Goal: Task Accomplishment & Management: Manage account settings

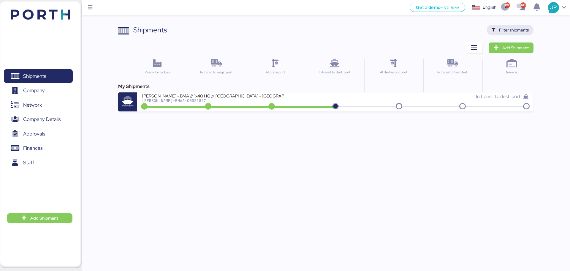
click at [507, 28] on span "Filter shipments" at bounding box center [514, 29] width 30 height 7
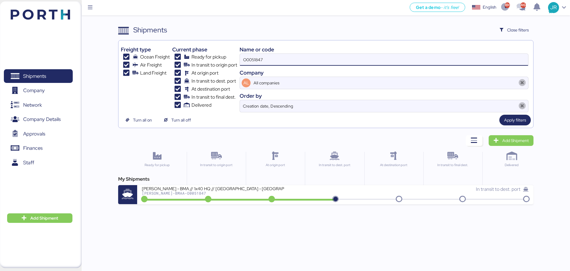
drag, startPoint x: 234, startPoint y: 61, endPoint x: 178, endPoint y: 61, distance: 55.5
click at [180, 61] on div "Freight type Ocean Freight Air Freight Land Freight Current phase Ready for pic…" at bounding box center [326, 77] width 410 height 69
paste input "925"
type input "O0051925"
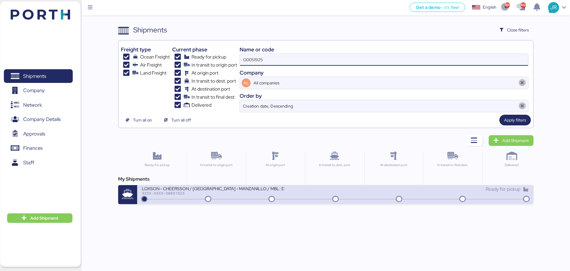
click at [175, 194] on div "XXXX-XXXX-O0051925" at bounding box center [213, 193] width 142 height 4
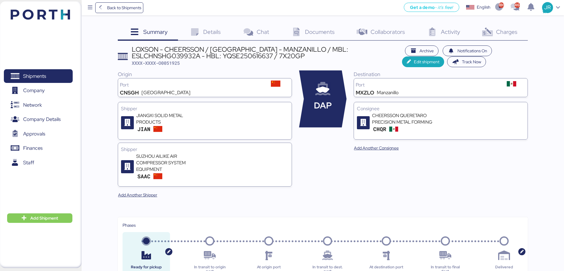
click at [502, 33] on span "Charges" at bounding box center [506, 32] width 21 height 8
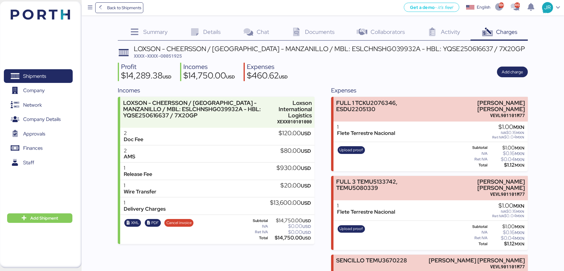
scroll to position [37, 0]
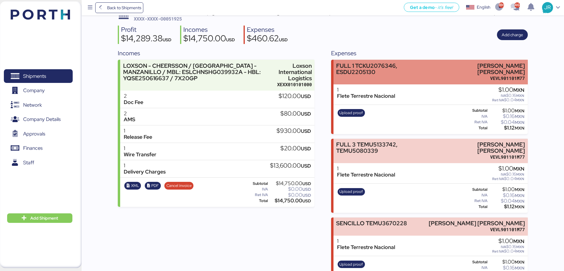
click at [374, 74] on div "FULL 1 TCKU2076346, ESDU2205130" at bounding box center [384, 69] width 96 height 12
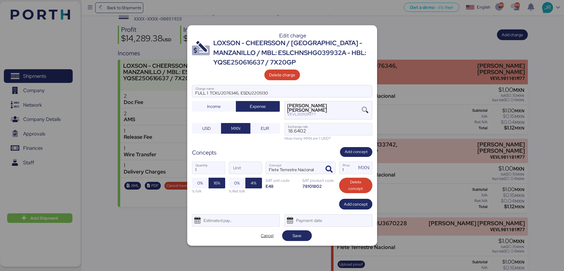
scroll to position [0, 0]
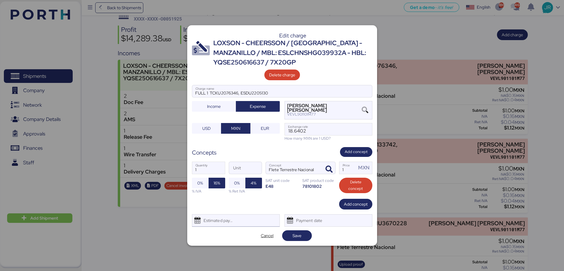
click at [234, 220] on div "Estimated payment date" at bounding box center [216, 220] width 35 height 12
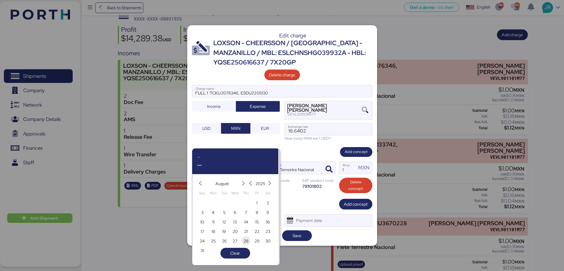
click at [247, 237] on span "28" at bounding box center [246, 240] width 5 height 7
type input "[DATE]"
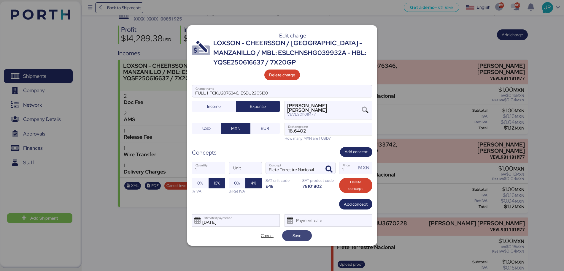
click at [300, 236] on span "Save" at bounding box center [297, 235] width 9 height 7
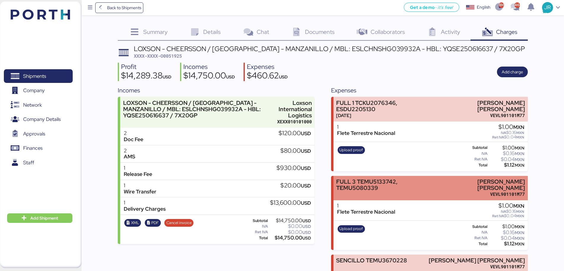
click at [370, 186] on div "FULL 3 TEMU5133742, TEMU5080339" at bounding box center [384, 184] width 97 height 12
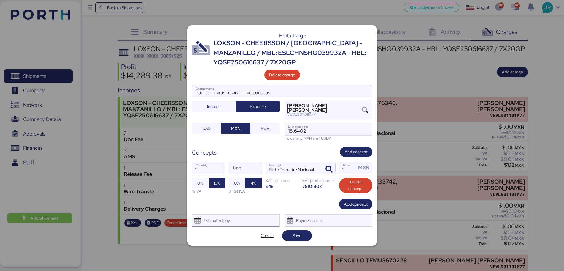
click at [235, 220] on div "Estimated payment date" at bounding box center [216, 220] width 35 height 12
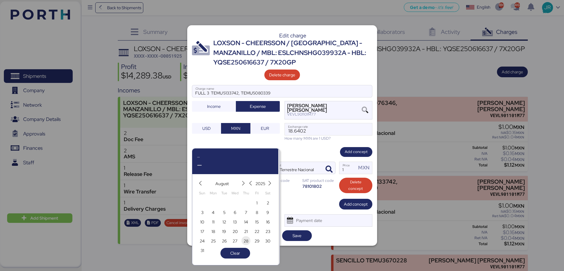
click at [248, 239] on span "28" at bounding box center [246, 240] width 5 height 7
type input "[DATE]"
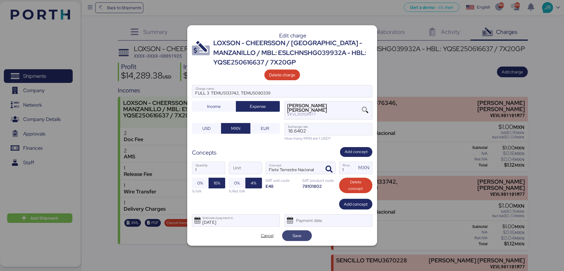
click at [300, 235] on span "Save" at bounding box center [297, 235] width 9 height 7
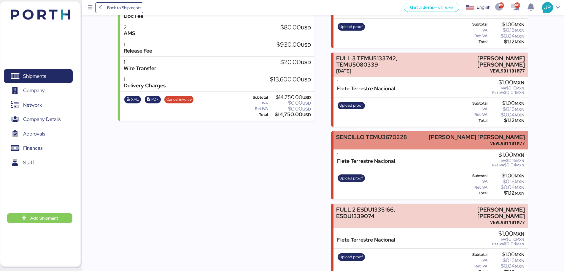
scroll to position [148, 0]
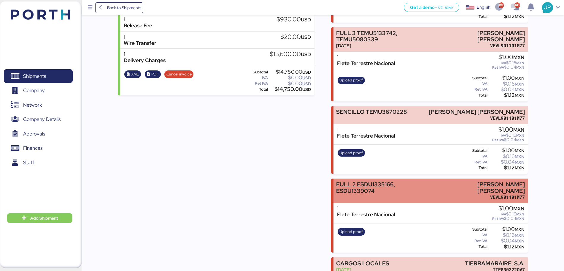
click at [362, 194] on div "FULL 2 ESDU1335166, ESDU1339074 LUIS EDUARDO VELASCO VERA VEVL901101M77" at bounding box center [431, 190] width 194 height 25
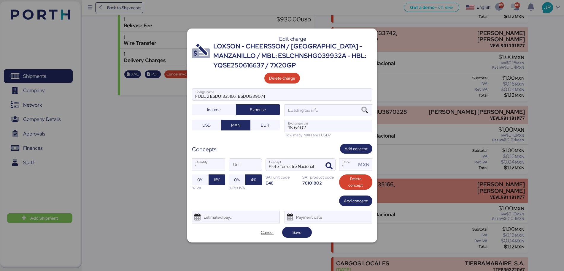
scroll to position [0, 0]
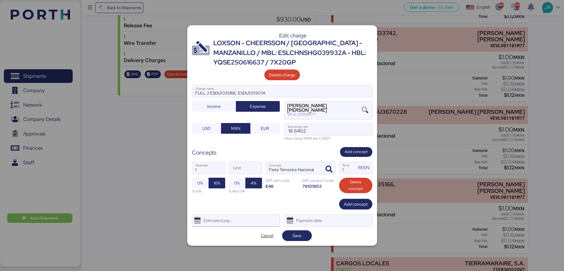
click at [226, 219] on div "Estimated payment date" at bounding box center [216, 220] width 35 height 12
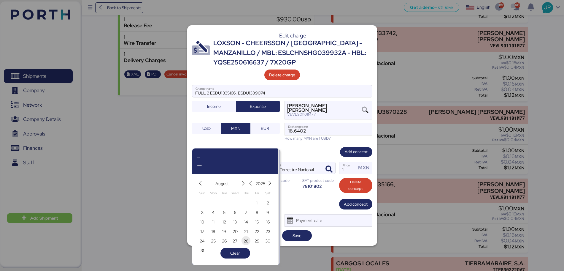
click at [244, 240] on span "28" at bounding box center [246, 240] width 5 height 7
type input "[DATE]"
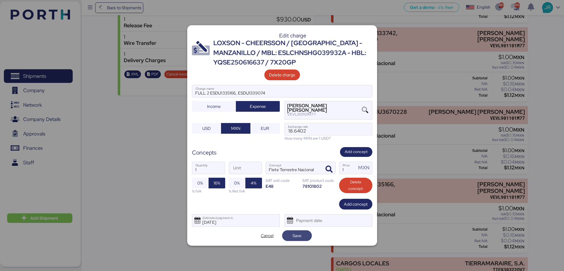
click at [298, 236] on span "Save" at bounding box center [297, 235] width 9 height 7
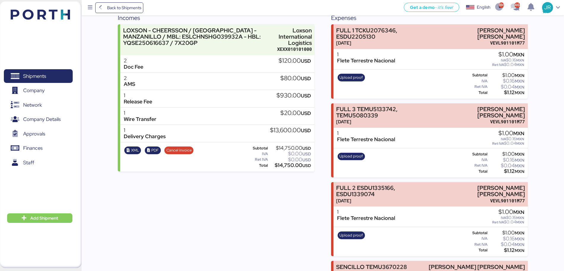
scroll to position [74, 0]
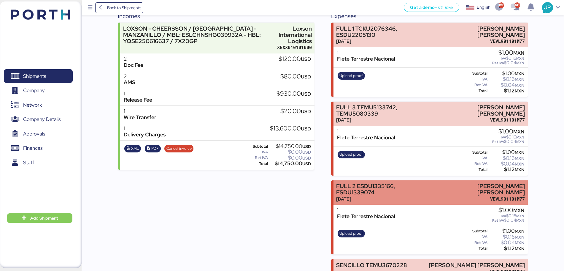
click at [396, 185] on div "FULL 2 ESDU1335166, ESDU1339074" at bounding box center [383, 189] width 94 height 12
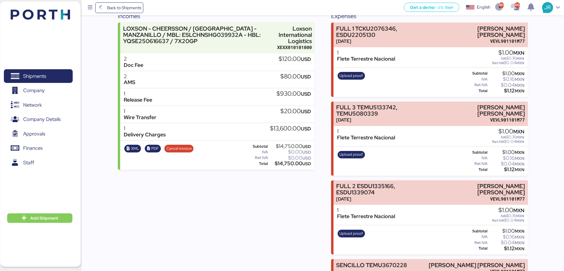
scroll to position [0, 0]
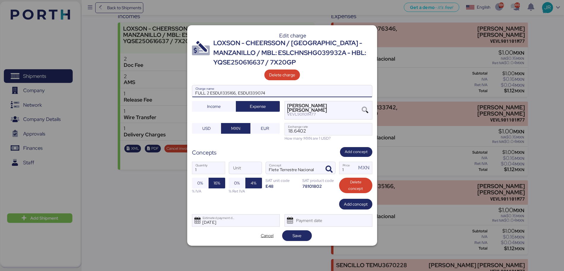
drag, startPoint x: 280, startPoint y: 92, endPoint x: 161, endPoint y: 91, distance: 118.2
click at [162, 91] on div "Edit charge LOXSON - CHEERSSON / SHANGHAI - MANZANILLO / MBL: ESLCHNSHG039932A …" at bounding box center [282, 135] width 564 height 271
click at [89, 192] on div at bounding box center [282, 135] width 564 height 271
click at [558, 91] on div at bounding box center [282, 135] width 564 height 271
click at [345, 172] on input "1" at bounding box center [348, 168] width 17 height 12
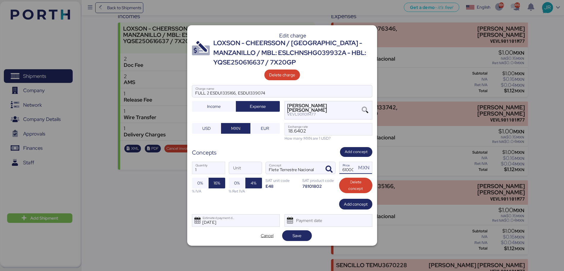
scroll to position [0, 1]
type input "61000"
click at [294, 239] on span "Save" at bounding box center [297, 235] width 9 height 7
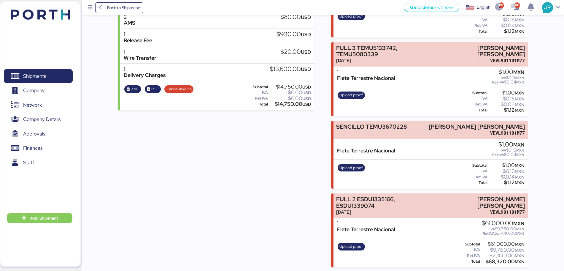
scroll to position [148, 0]
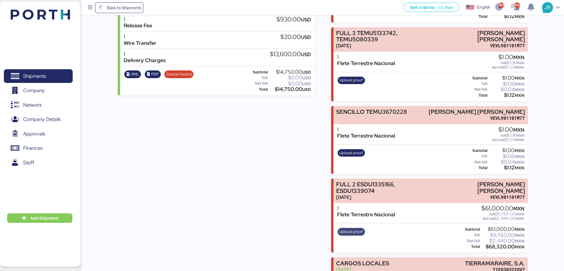
click at [352, 228] on span "Upload proof" at bounding box center [351, 231] width 23 height 7
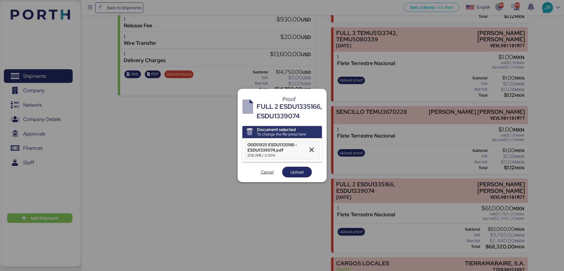
click at [293, 170] on span "Upload" at bounding box center [297, 171] width 13 height 7
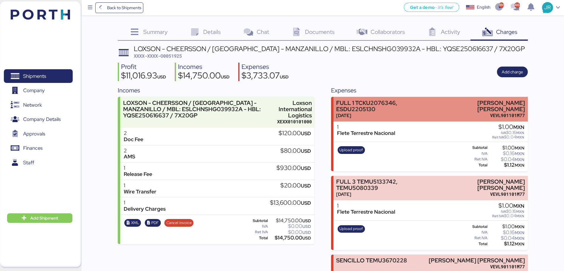
click at [385, 108] on div "FULL 1 TCKU2076346, ESDU2205130" at bounding box center [384, 106] width 96 height 12
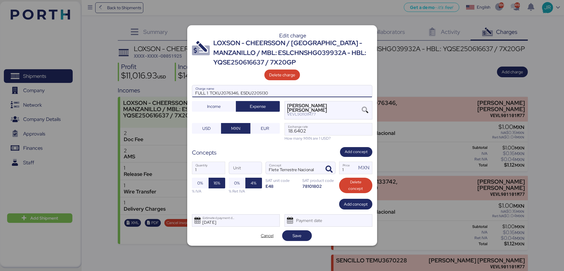
drag, startPoint x: 271, startPoint y: 91, endPoint x: 171, endPoint y: 91, distance: 99.5
click at [171, 91] on div "Edit charge LOXSON - CHEERSSON / SHANGHAI - MANZANILLO / MBL: ESLCHNSHG039932A …" at bounding box center [282, 135] width 564 height 271
click at [341, 167] on input "1" at bounding box center [348, 168] width 17 height 12
type input "61000"
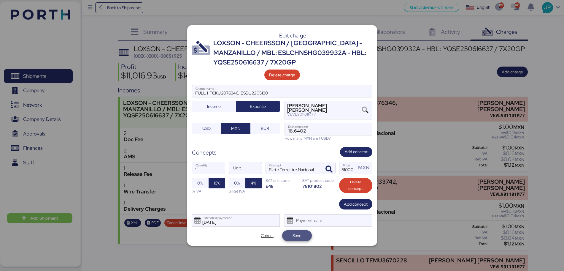
scroll to position [0, 0]
click at [295, 234] on span "Save" at bounding box center [297, 235] width 9 height 7
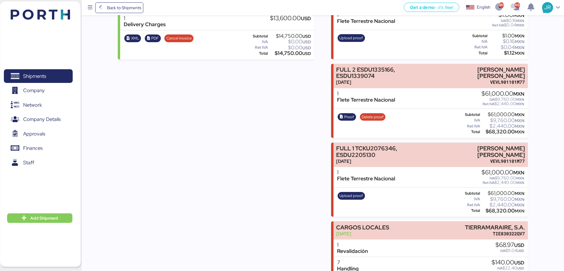
scroll to position [186, 0]
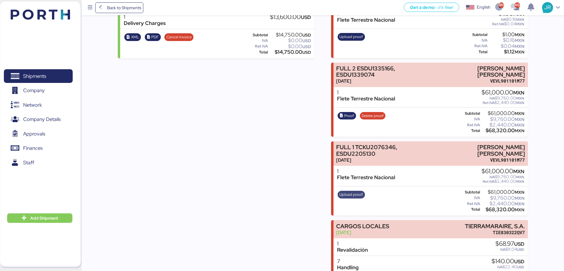
click at [353, 191] on span "Upload proof" at bounding box center [351, 194] width 23 height 7
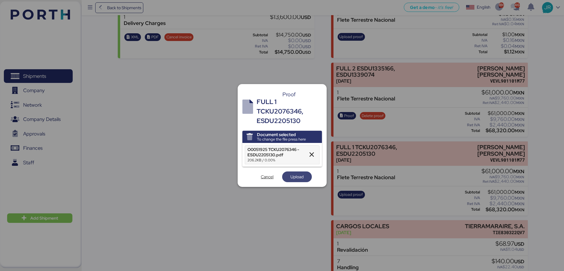
click at [292, 176] on span "Upload" at bounding box center [297, 176] width 13 height 7
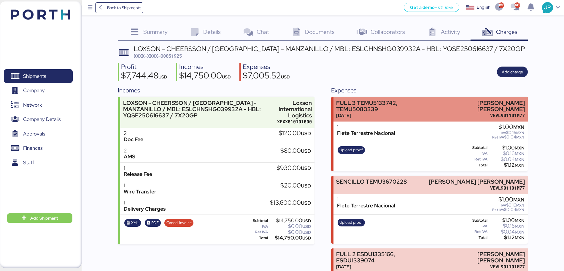
click at [391, 115] on div "[DATE]" at bounding box center [384, 115] width 97 height 6
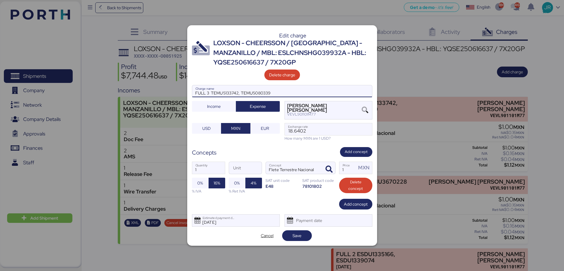
drag, startPoint x: 284, startPoint y: 91, endPoint x: 172, endPoint y: 97, distance: 112.4
click at [172, 97] on div "Edit charge LOXSON - CHEERSSON / SHANGHAI - MANZANILLO / MBL: ESLCHNSHG039932A …" at bounding box center [282, 135] width 564 height 271
click at [343, 170] on input "1" at bounding box center [348, 168] width 17 height 12
type input "61000"
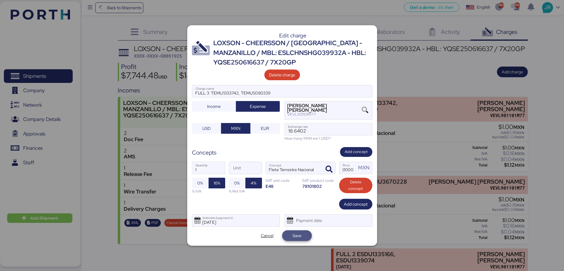
scroll to position [0, 0]
click at [299, 230] on span "Save" at bounding box center [297, 235] width 30 height 11
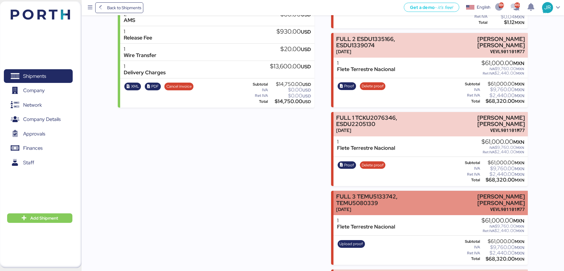
scroll to position [186, 0]
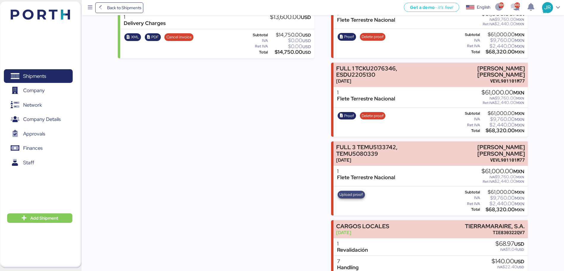
click at [350, 191] on span "Upload proof" at bounding box center [351, 194] width 23 height 7
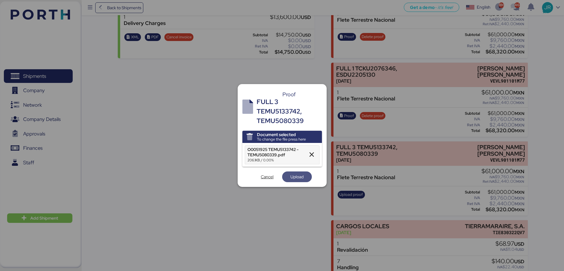
drag, startPoint x: 294, startPoint y: 177, endPoint x: 292, endPoint y: 179, distance: 3.8
click at [294, 177] on span "Upload" at bounding box center [297, 176] width 13 height 7
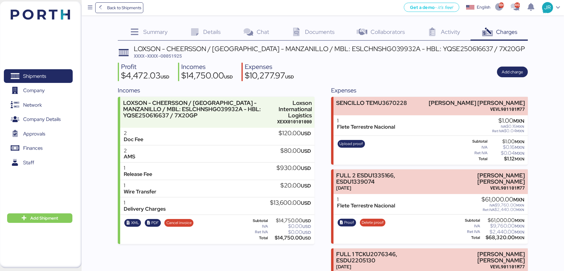
click at [161, 56] on span "XXXX-XXXX-O0051925" at bounding box center [158, 56] width 48 height 6
copy span "O0051925"
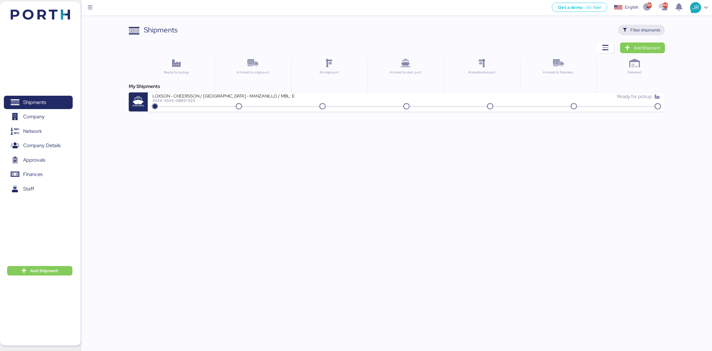
click at [630, 28] on span "Filter shipments" at bounding box center [641, 30] width 37 height 8
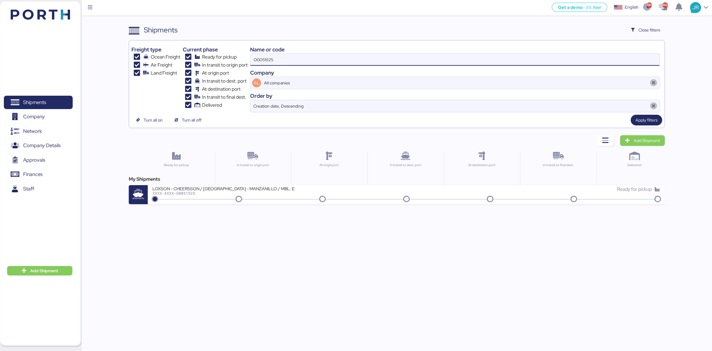
drag, startPoint x: 274, startPoint y: 60, endPoint x: 221, endPoint y: 60, distance: 53.1
click at [221, 60] on div "Freight type Ocean Freight Air Freight Land Freight Current phase Ready for pic…" at bounding box center [397, 77] width 531 height 69
paste input "69"
type input "O0051969"
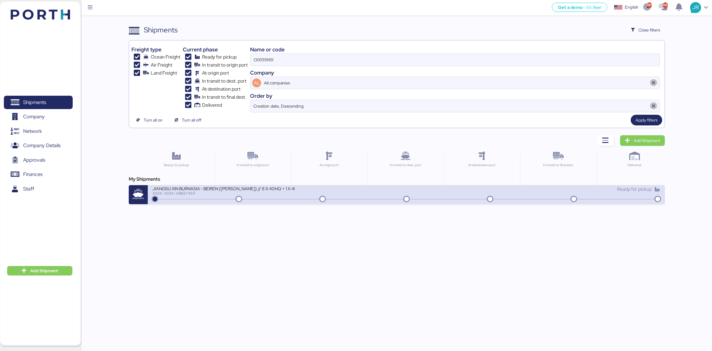
click at [201, 193] on div "XXXX-XXXX-O0051969" at bounding box center [224, 193] width 142 height 4
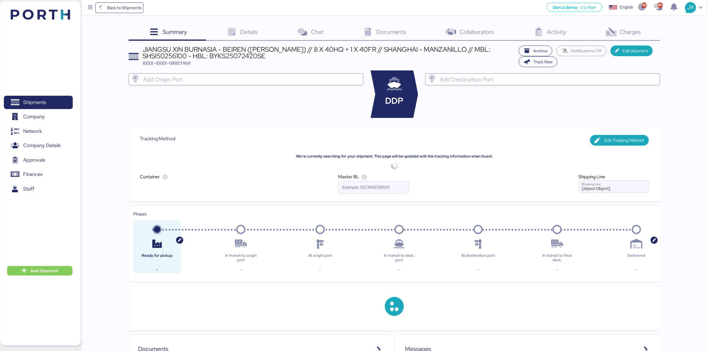
click at [623, 29] on span "Charges" at bounding box center [630, 32] width 21 height 8
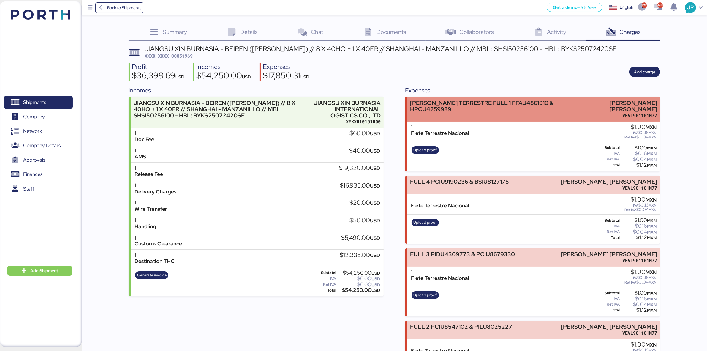
click at [503, 106] on div "FLETE TERRESTRE FULL 1 FFAU4861910 & HPCU4259989" at bounding box center [490, 106] width 161 height 12
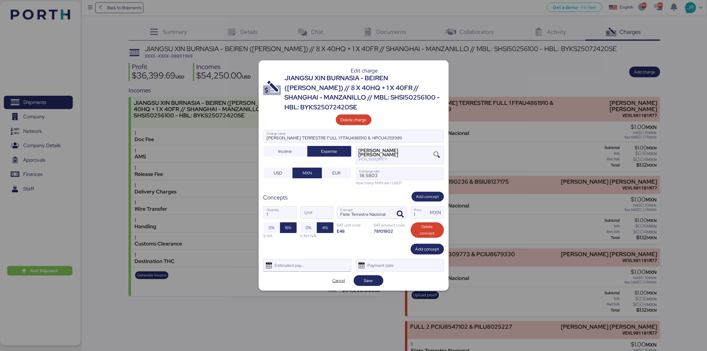
click at [306, 259] on div "Estimated payment date" at bounding box center [288, 265] width 35 height 12
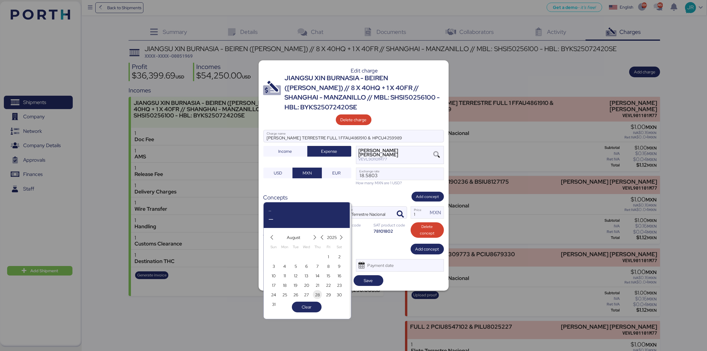
click at [317, 294] on span "28" at bounding box center [317, 294] width 5 height 7
type input "[DATE]"
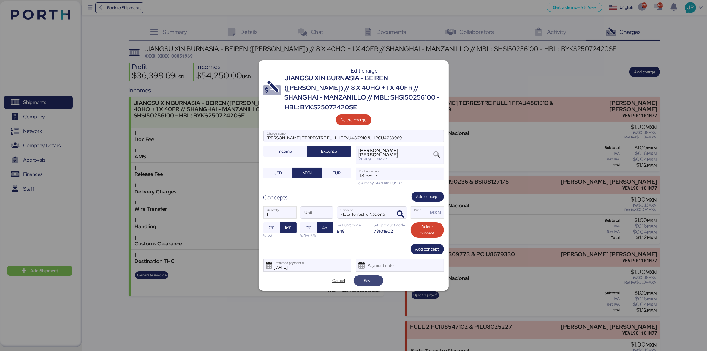
click at [373, 278] on span "Save" at bounding box center [368, 280] width 20 height 8
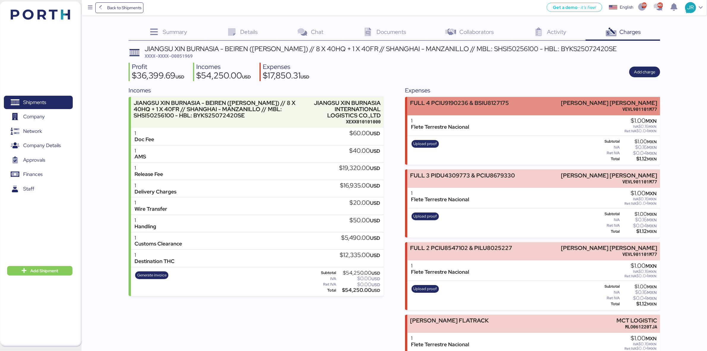
click at [456, 103] on div "FULL 4 PCIU9190236 & BSIU8127175" at bounding box center [459, 103] width 99 height 6
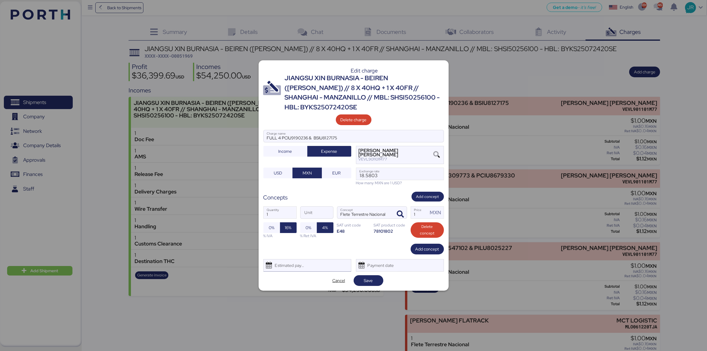
click at [302, 261] on div "Estimated payment date" at bounding box center [288, 265] width 35 height 12
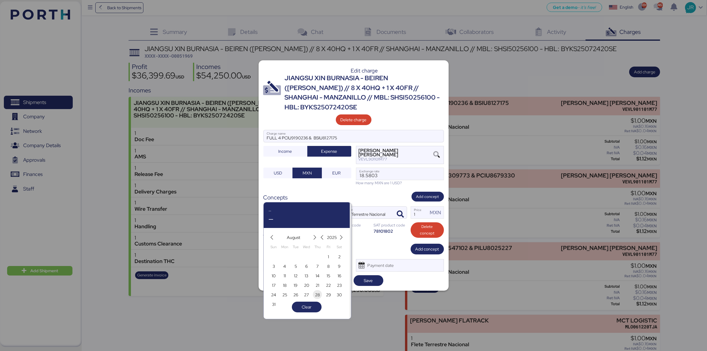
click at [315, 295] on span "28" at bounding box center [317, 294] width 5 height 7
type input "[DATE]"
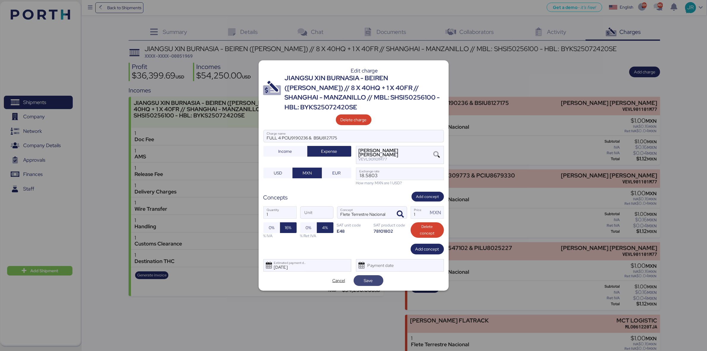
click at [371, 277] on span "Save" at bounding box center [368, 280] width 9 height 7
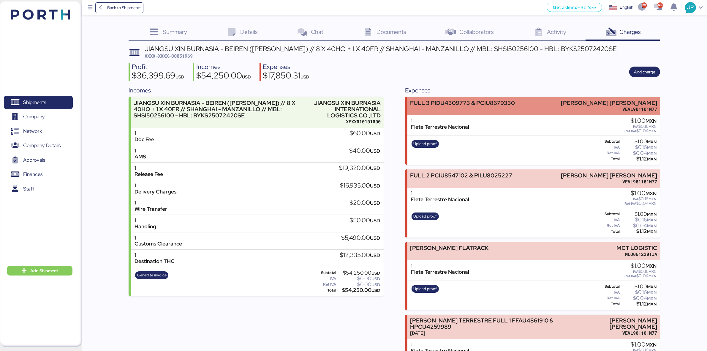
click at [471, 109] on div "FULL 3 PIDU4309773 & PCIU8679330" at bounding box center [462, 106] width 105 height 12
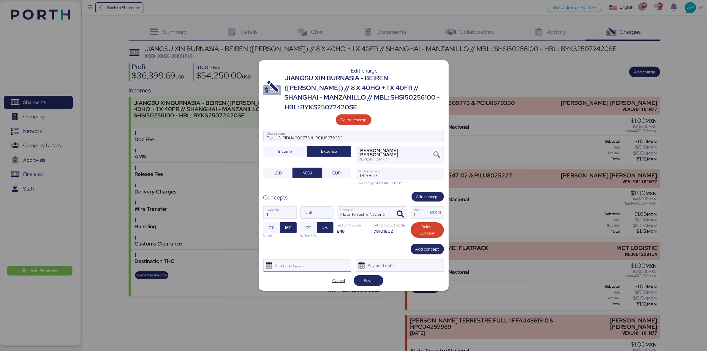
click at [295, 259] on div "Estimated payment date" at bounding box center [288, 265] width 35 height 12
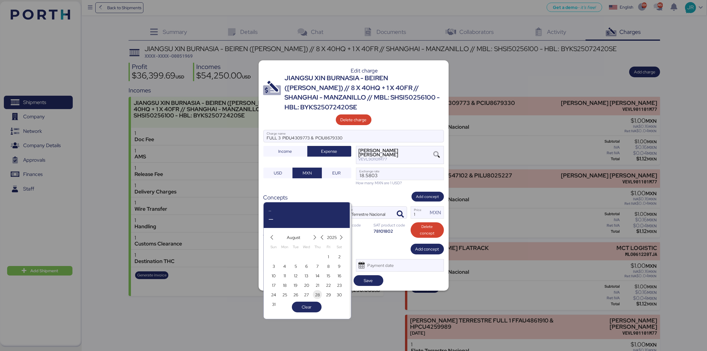
click at [318, 294] on span "28" at bounding box center [317, 294] width 5 height 7
type input "[DATE]"
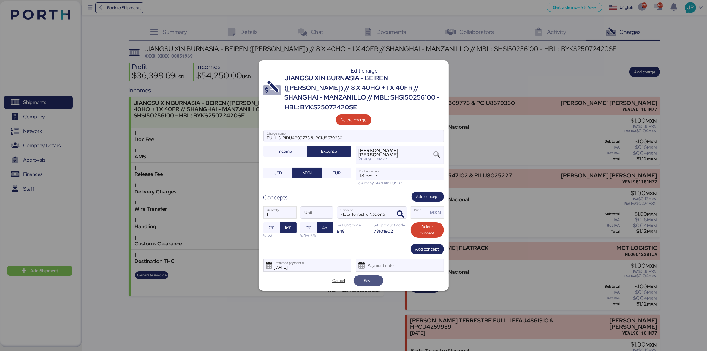
click at [364, 277] on span "Save" at bounding box center [368, 280] width 9 height 7
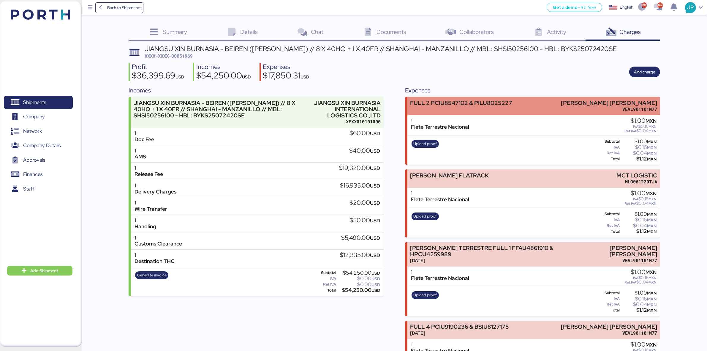
click at [461, 112] on div "FULL 2 PCIU8547102 & PILU8025227" at bounding box center [461, 106] width 102 height 12
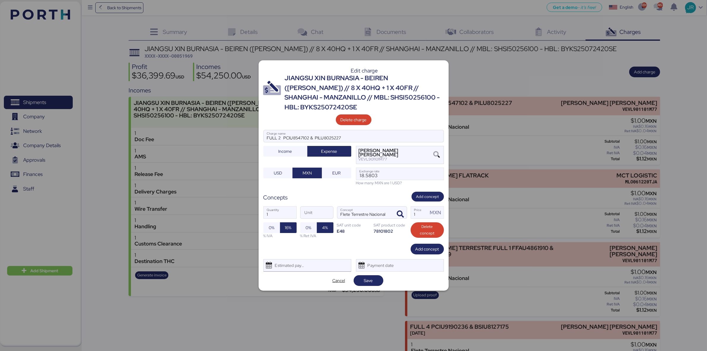
click at [300, 260] on div "Estimated payment date" at bounding box center [288, 265] width 35 height 12
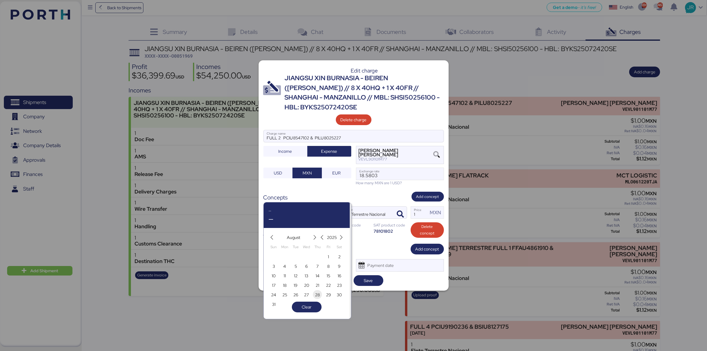
click at [316, 296] on span "28" at bounding box center [317, 294] width 5 height 7
type input "[DATE]"
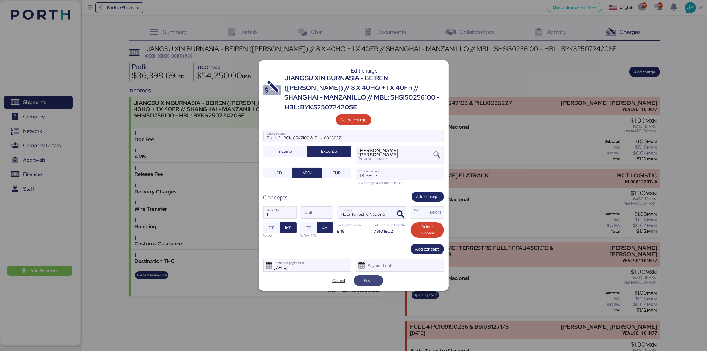
click at [365, 277] on span "Save" at bounding box center [368, 280] width 9 height 7
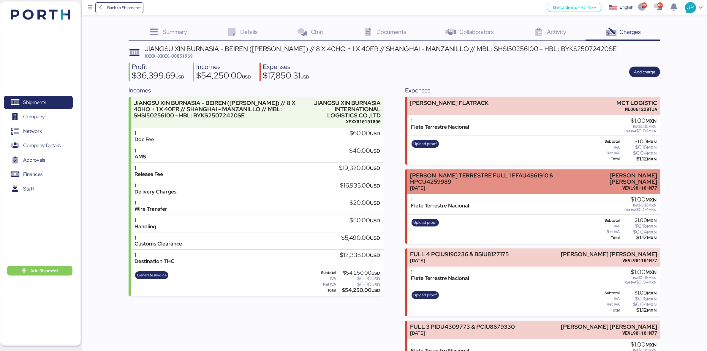
click at [492, 185] on div "[DATE]" at bounding box center [490, 188] width 161 height 6
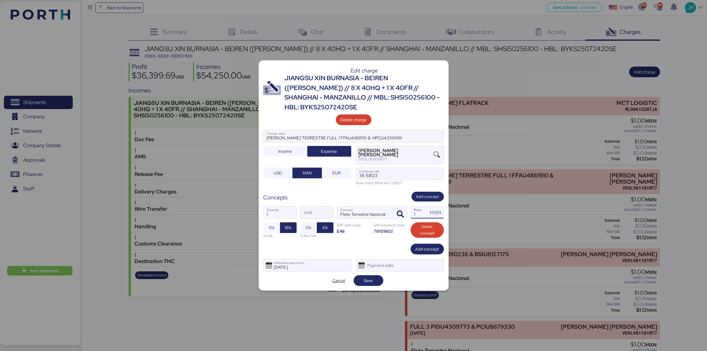
click at [422, 208] on input "1" at bounding box center [419, 212] width 17 height 12
type input "64000"
drag, startPoint x: 381, startPoint y: 131, endPoint x: 202, endPoint y: 135, distance: 179.1
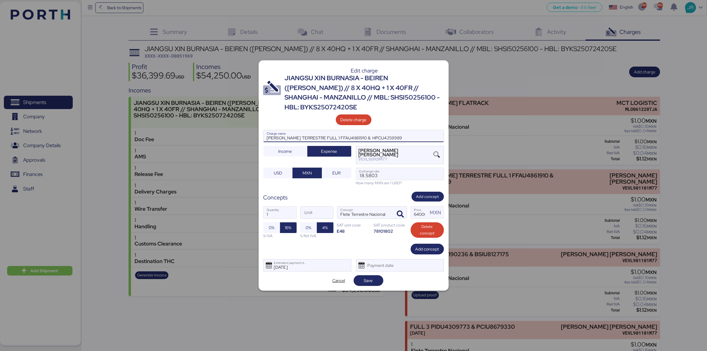
click at [202, 135] on div "Edit charge JIANGSU XIN BURNASIA - BEIREN (KIRCHHOFF) // 8 X 40HQ + 1 X 40FR //…" at bounding box center [353, 175] width 707 height 351
click at [364, 277] on span "Save" at bounding box center [368, 280] width 9 height 7
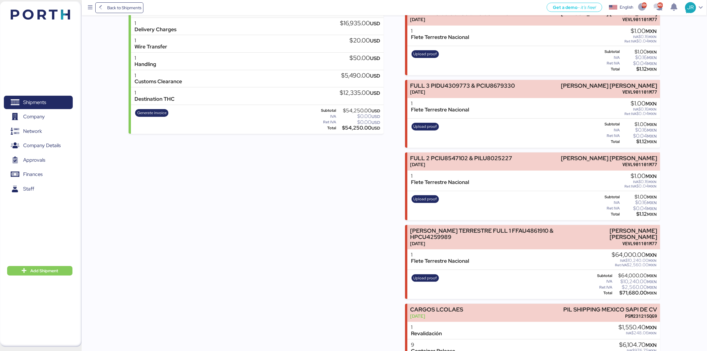
scroll to position [186, 0]
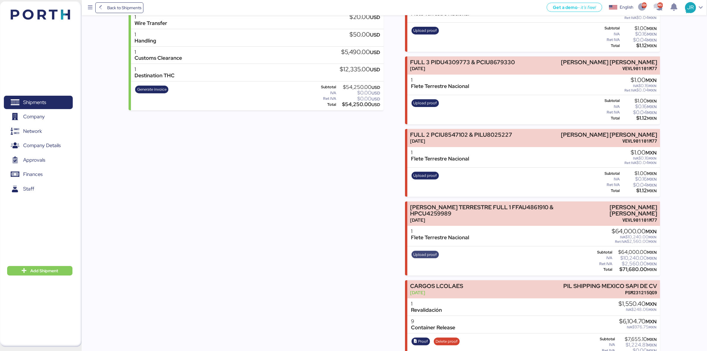
click at [423, 251] on span "Upload proof" at bounding box center [425, 254] width 23 height 7
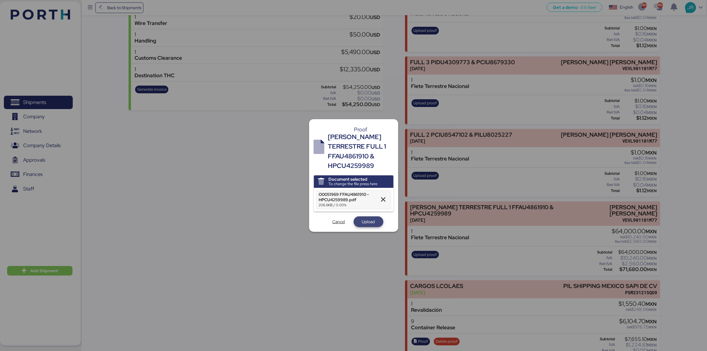
click at [364, 218] on span "Upload" at bounding box center [368, 221] width 13 height 7
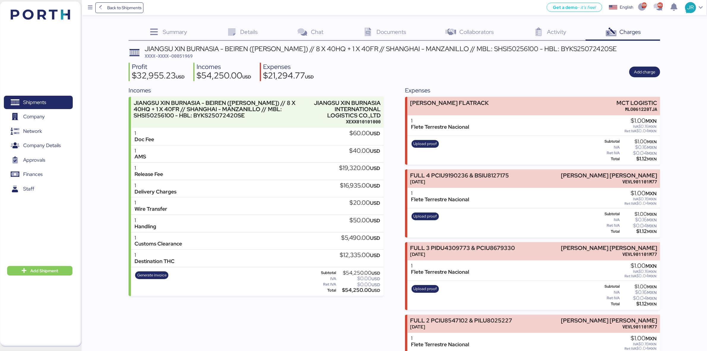
click at [186, 57] on span "XXXX-XXXX-O0051969" at bounding box center [169, 56] width 48 height 6
copy span "O0051969"
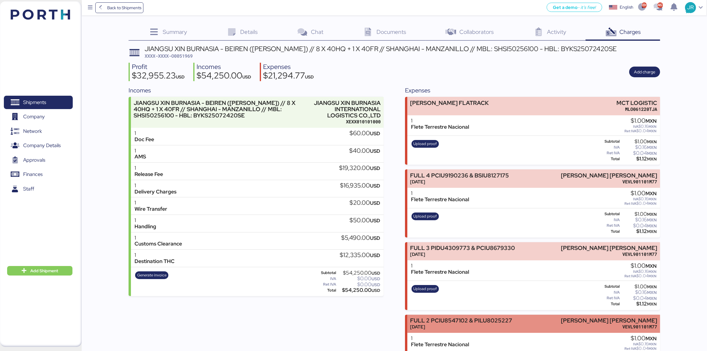
click at [490, 320] on div "FULL 2 PCIU8547102 & PILU8025227" at bounding box center [461, 320] width 102 height 6
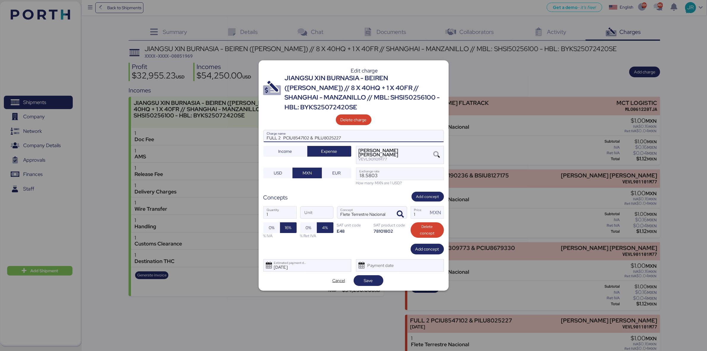
drag, startPoint x: 356, startPoint y: 134, endPoint x: 241, endPoint y: 134, distance: 114.9
click at [241, 134] on div "Edit charge JIANGSU XIN BURNASIA - BEIREN (KIRCHHOFF) // 8 X 40HQ + 1 X 40FR //…" at bounding box center [353, 175] width 707 height 351
drag, startPoint x: 414, startPoint y: 210, endPoint x: 404, endPoint y: 210, distance: 9.5
click at [404, 210] on div "1 Quantity Unit Flete Terrestre Nacional Concept 1 Price MXN 0% 16% % IVA 0% 4%…" at bounding box center [353, 222] width 180 height 42
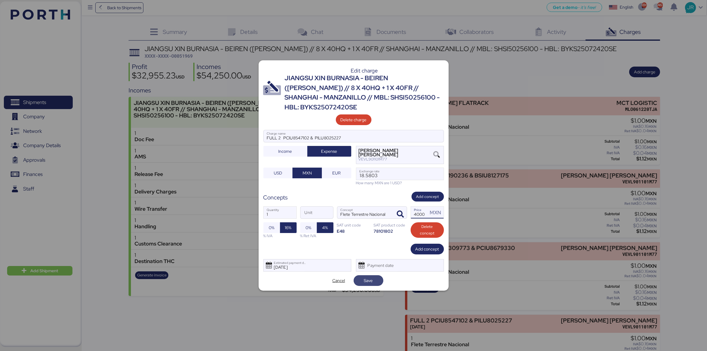
type input "64000"
click at [365, 277] on span "Save" at bounding box center [368, 280] width 9 height 7
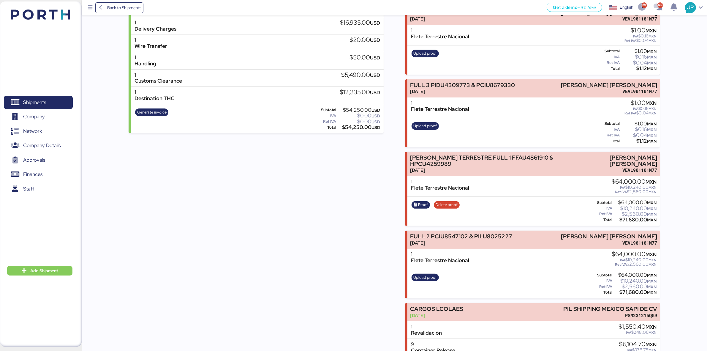
scroll to position [186, 0]
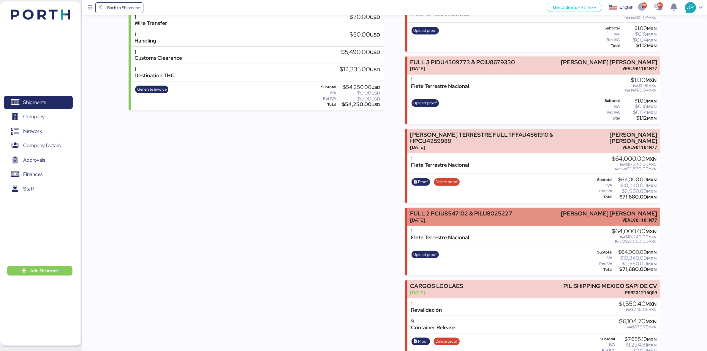
click at [505, 210] on div "FULL 2 PCIU8547102 & PILU8025227" at bounding box center [461, 213] width 102 height 6
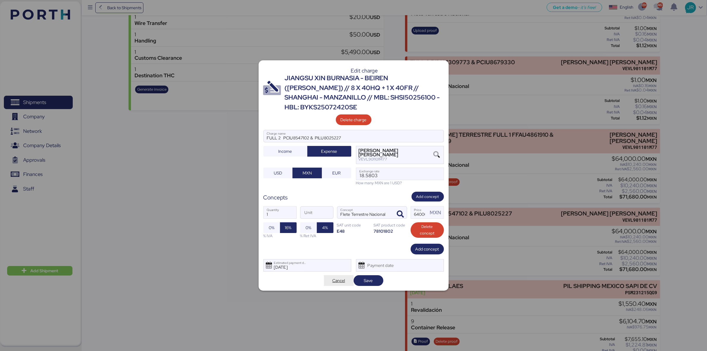
click at [335, 277] on span "Cancel" at bounding box center [338, 280] width 13 height 7
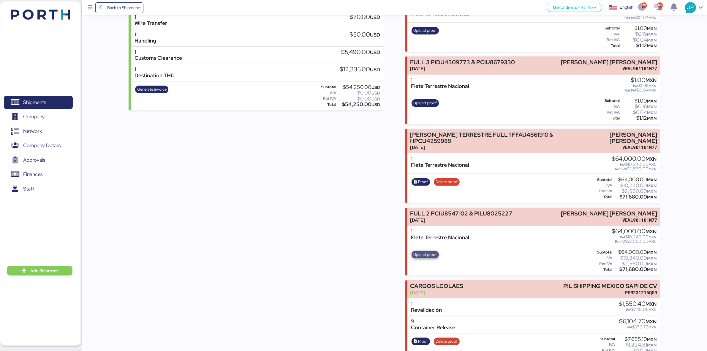
click at [427, 251] on span "Upload proof" at bounding box center [425, 254] width 23 height 7
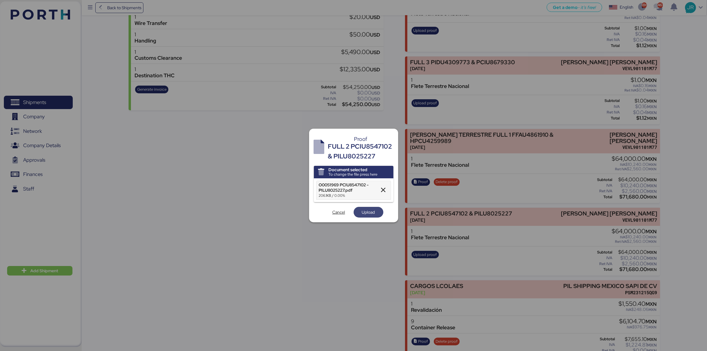
click at [362, 207] on span "Upload" at bounding box center [369, 212] width 30 height 11
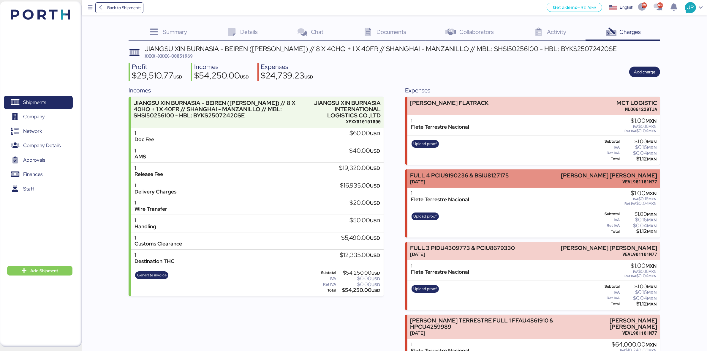
click at [495, 181] on div "[DATE]" at bounding box center [459, 181] width 99 height 6
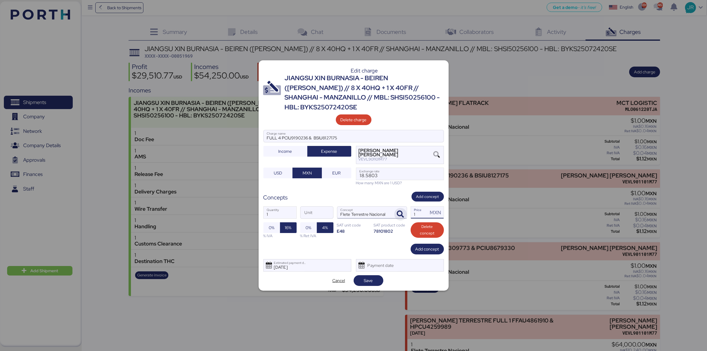
drag, startPoint x: 413, startPoint y: 209, endPoint x: 403, endPoint y: 210, distance: 9.6
click at [403, 210] on div "1 Quantity Unit Flete Terrestre Nacional Concept 1 Price MXN 0% 16% % IVA 0% 4%…" at bounding box center [353, 222] width 180 height 42
type input "64000"
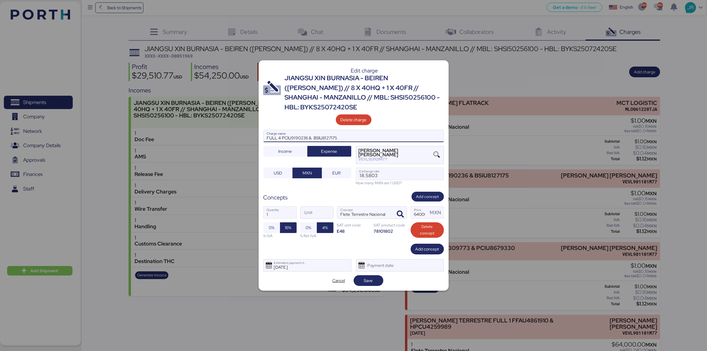
drag, startPoint x: 343, startPoint y: 134, endPoint x: 242, endPoint y: 134, distance: 100.6
click at [242, 134] on div "Edit charge JIANGSU XIN BURNASIA - BEIREN (KIRCHHOFF) // 8 X 40HQ + 1 X 40FR //…" at bounding box center [353, 175] width 707 height 351
click at [364, 277] on span "Save" at bounding box center [368, 280] width 9 height 7
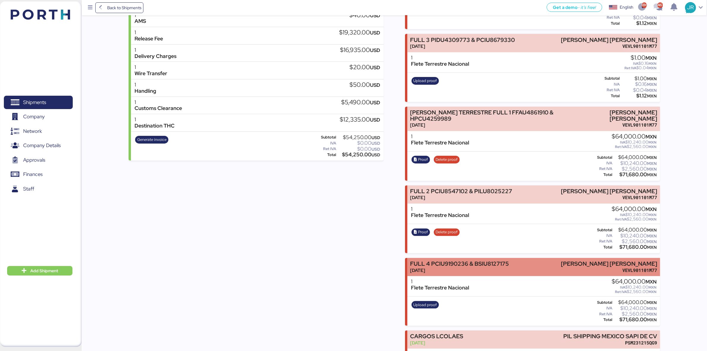
scroll to position [148, 0]
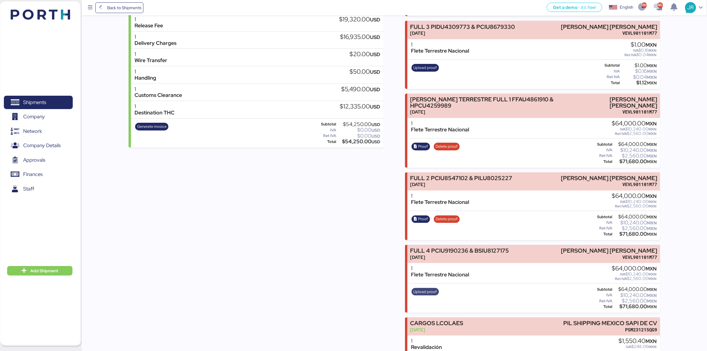
click at [425, 288] on span "Upload proof" at bounding box center [425, 291] width 23 height 7
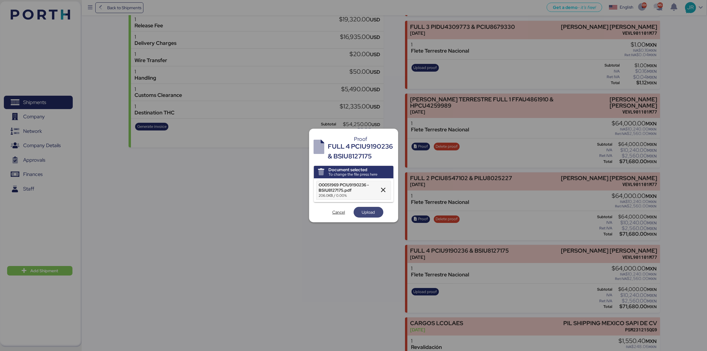
click at [363, 211] on span "Upload" at bounding box center [368, 211] width 13 height 7
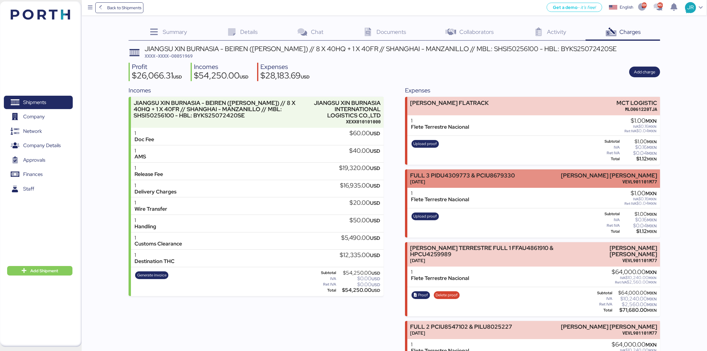
click at [499, 178] on div "FULL 3 PIDU4309773 & PCIU8679330" at bounding box center [462, 175] width 105 height 6
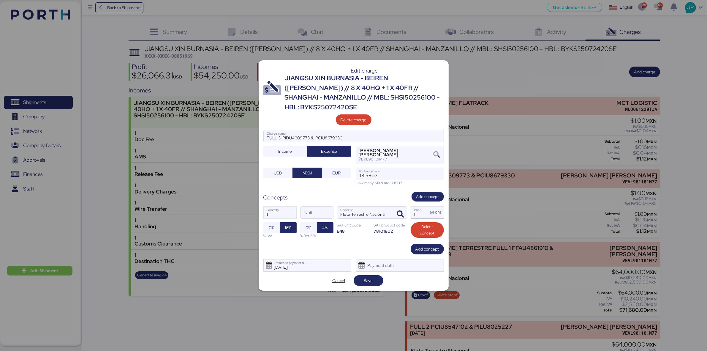
drag, startPoint x: 423, startPoint y: 205, endPoint x: 411, endPoint y: 207, distance: 12.4
click at [411, 207] on input "1" at bounding box center [419, 212] width 17 height 12
type input "64000"
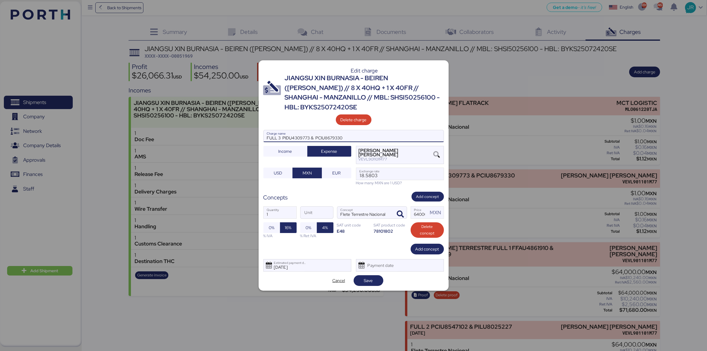
drag, startPoint x: 345, startPoint y: 131, endPoint x: 244, endPoint y: 131, distance: 101.5
click at [244, 131] on div "Edit charge JIANGSU XIN BURNASIA - BEIREN (KIRCHHOFF) // 8 X 40HQ + 1 X 40FR //…" at bounding box center [353, 175] width 707 height 351
click at [366, 277] on span "Save" at bounding box center [368, 280] width 9 height 7
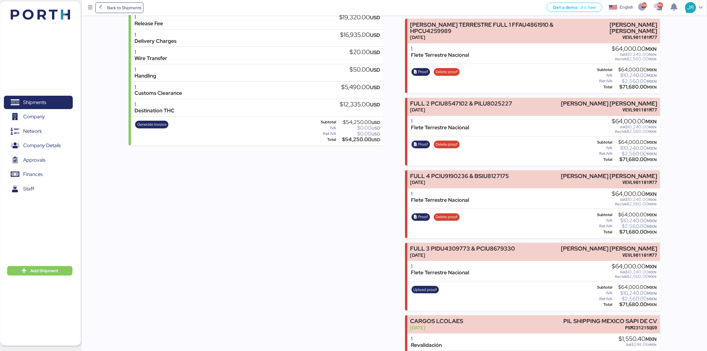
scroll to position [186, 0]
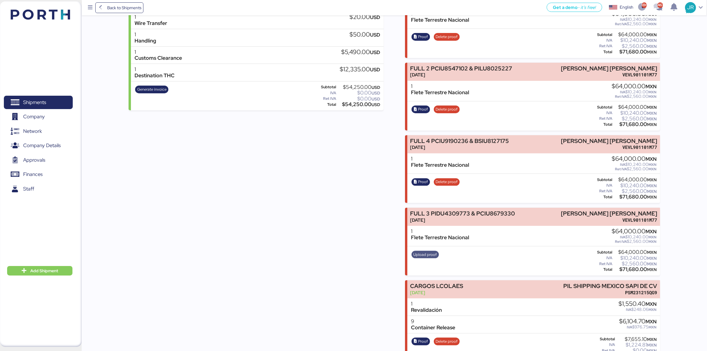
click at [414, 251] on span "Upload proof" at bounding box center [425, 254] width 23 height 7
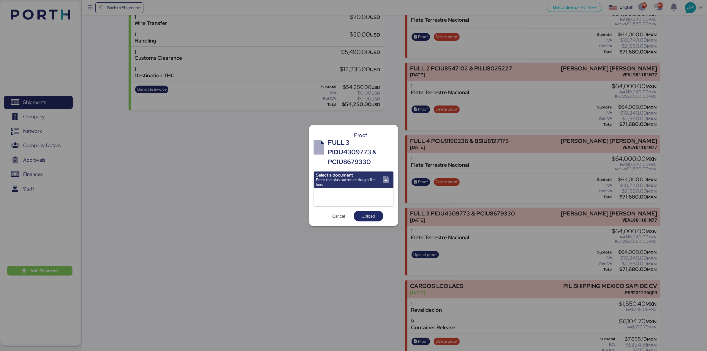
scroll to position [0, 0]
click at [359, 211] on div "Cancel Upload" at bounding box center [354, 216] width 80 height 11
click at [367, 218] on span "Upload" at bounding box center [368, 216] width 13 height 7
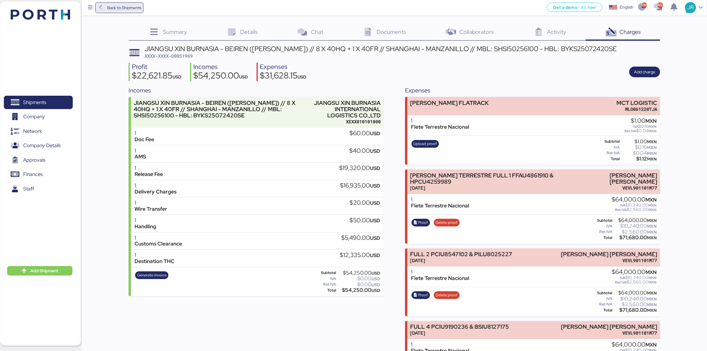
click at [131, 11] on span "Back to Shipments" at bounding box center [124, 7] width 34 height 7
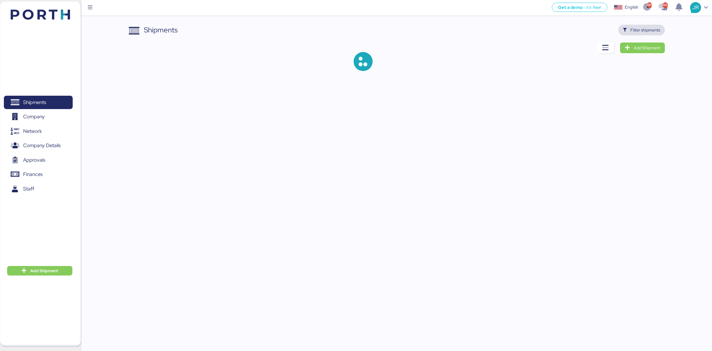
click at [637, 27] on span "Filter shipments" at bounding box center [646, 29] width 30 height 7
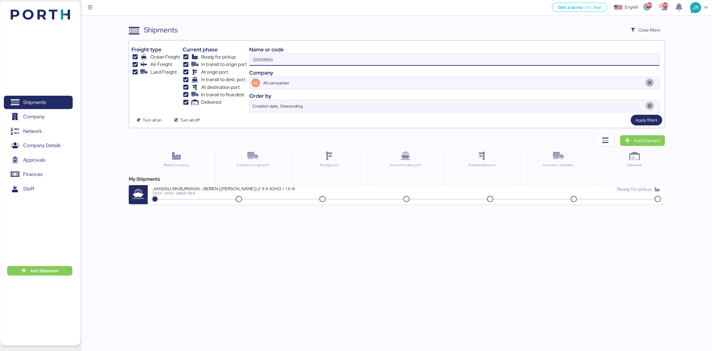
drag, startPoint x: 276, startPoint y: 59, endPoint x: 212, endPoint y: 61, distance: 64.5
click at [213, 61] on div "Freight type Ocean Freight Air Freight Land Freight Current phase Ready for pic…" at bounding box center [397, 77] width 531 height 69
paste input "8"
type input "O0051968"
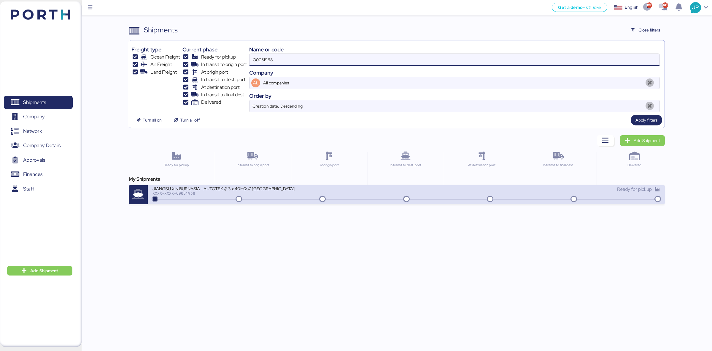
click at [191, 194] on div "XXXX-XXXX-O0051968" at bounding box center [224, 193] width 142 height 4
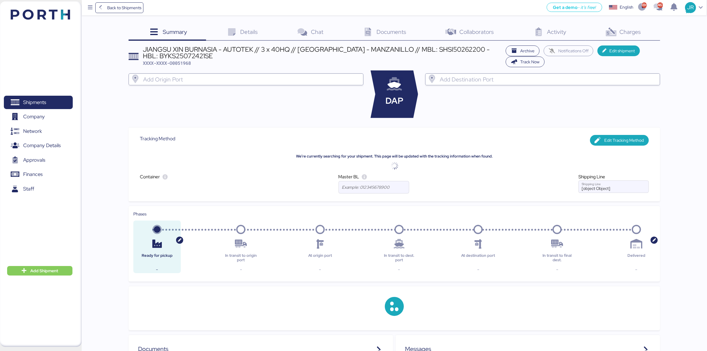
click at [629, 33] on span "Charges" at bounding box center [630, 32] width 21 height 8
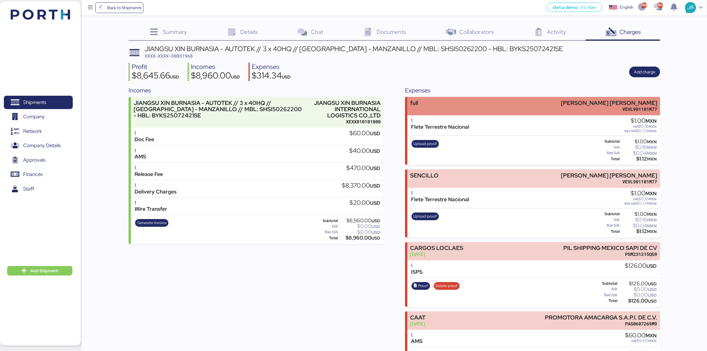
click at [463, 100] on div "full LUIS EDUARDO VELASCO VERA VEVL901101M77" at bounding box center [533, 106] width 253 height 18
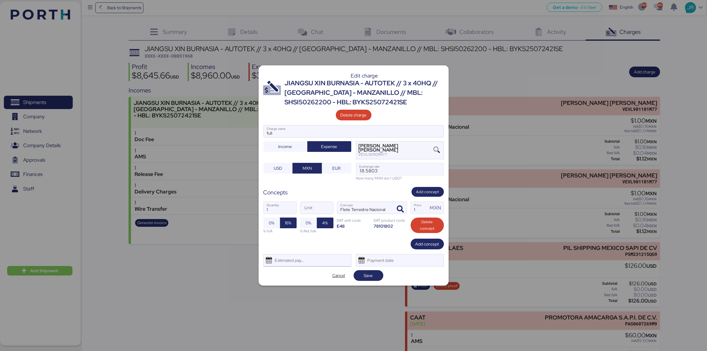
click at [297, 262] on div "Estimated payment date" at bounding box center [288, 260] width 35 height 12
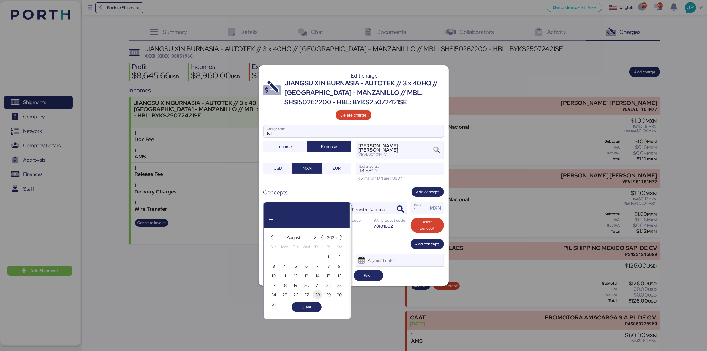
click at [317, 296] on span "28" at bounding box center [317, 294] width 5 height 7
type input "[DATE]"
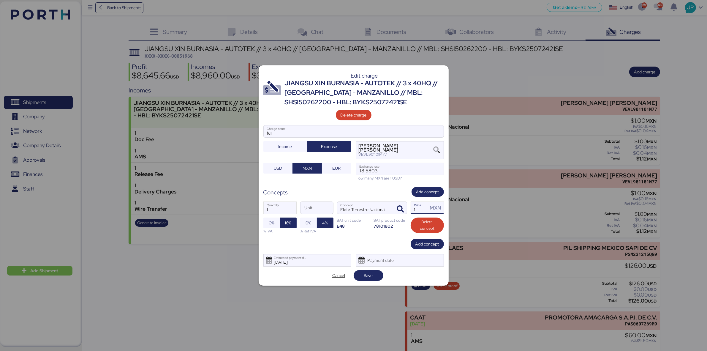
click at [417, 209] on input "1" at bounding box center [419, 208] width 17 height 12
type input "89000"
drag, startPoint x: 291, startPoint y: 133, endPoint x: 246, endPoint y: 137, distance: 45.6
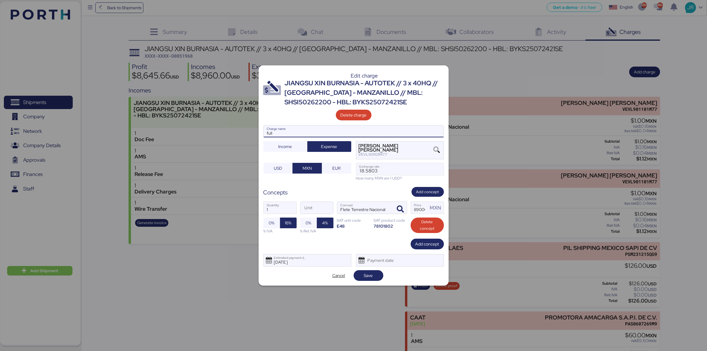
click at [246, 137] on div "Edit charge JIANGSU XIN BURNASIA - AUTOTEK // 3 x 40HQ // SHANGHAI - MANZANILLO…" at bounding box center [353, 175] width 707 height 351
click at [367, 278] on span "Save" at bounding box center [368, 275] width 9 height 7
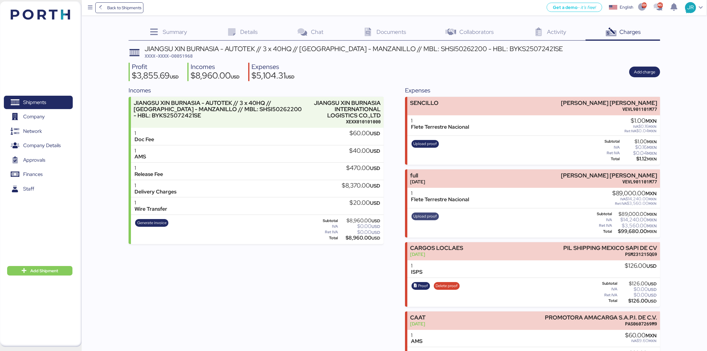
click at [422, 218] on span "Upload proof" at bounding box center [425, 216] width 23 height 7
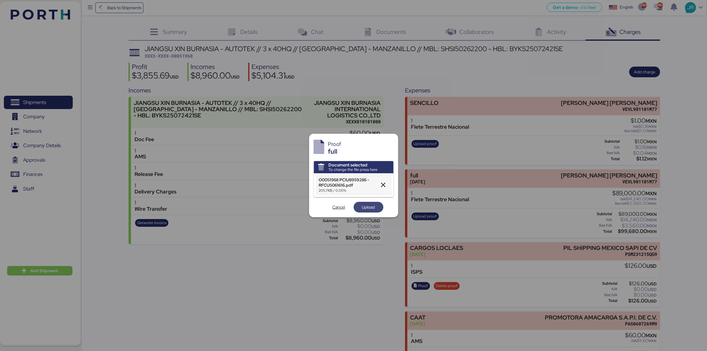
click at [364, 207] on span "Upload" at bounding box center [368, 206] width 13 height 7
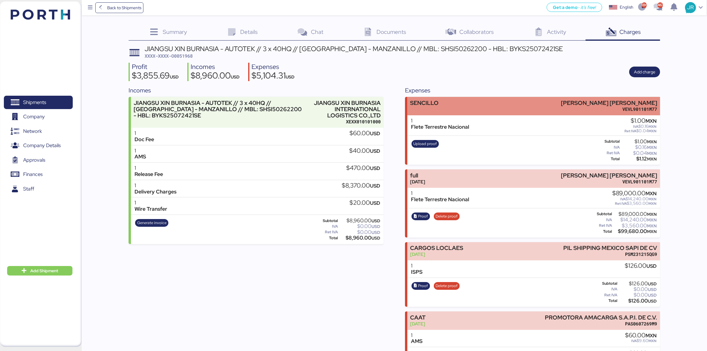
click at [475, 106] on div "SENCILLO LUIS EDUARDO VELASCO VERA VEVL901101M77" at bounding box center [533, 106] width 253 height 18
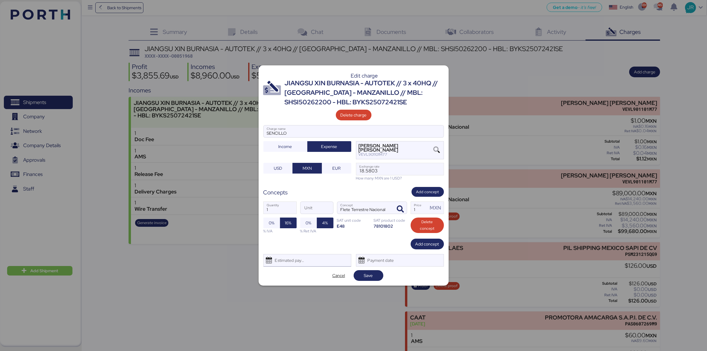
click at [297, 257] on div "Estimated payment date" at bounding box center [288, 260] width 35 height 12
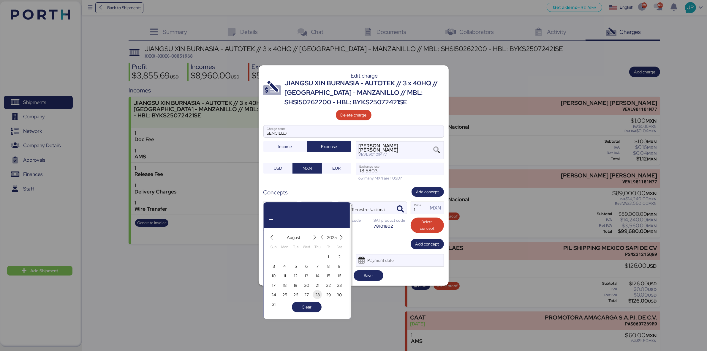
click at [319, 294] on span "28" at bounding box center [317, 294] width 5 height 7
type input "[DATE]"
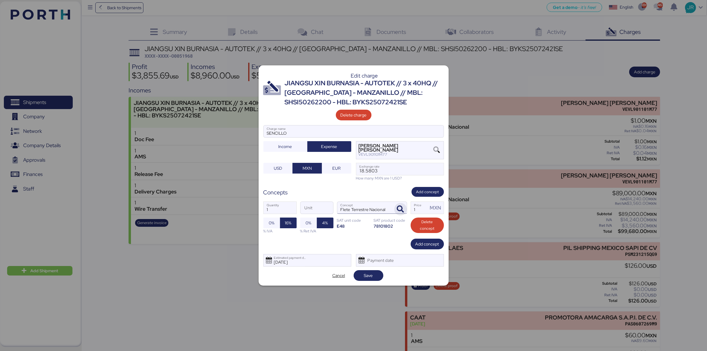
drag, startPoint x: 416, startPoint y: 206, endPoint x: 404, endPoint y: 210, distance: 12.1
click at [404, 210] on div "1 Quantity Unit Flete Terrestre Nacional Concept 1 Price MXN 0% 16% % IVA 0% 4%…" at bounding box center [353, 218] width 180 height 42
type input "59000"
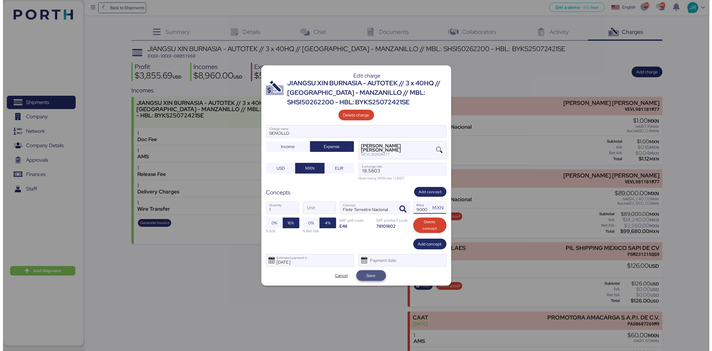
scroll to position [0, 0]
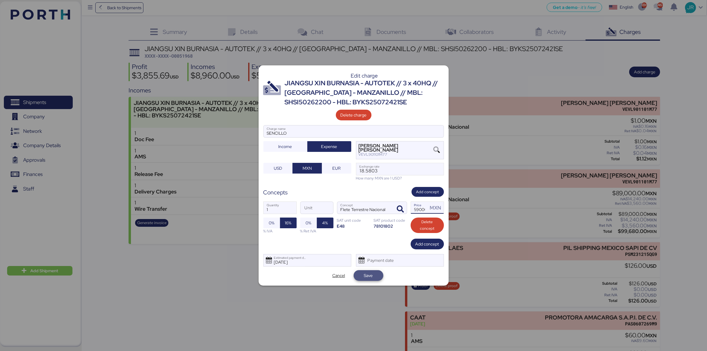
click at [366, 277] on span "Save" at bounding box center [368, 275] width 9 height 7
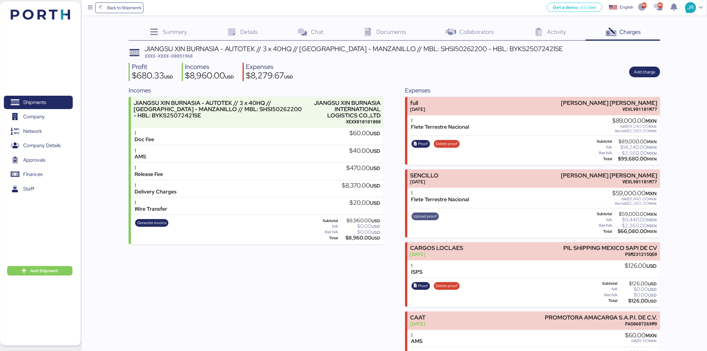
click at [428, 212] on span "Upload proof" at bounding box center [424, 216] width 27 height 8
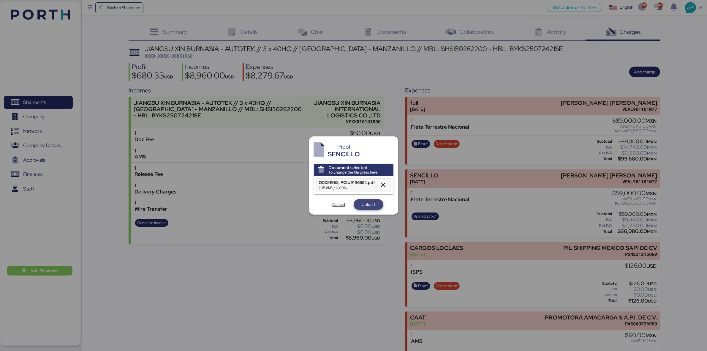
click at [363, 202] on span "Upload" at bounding box center [368, 204] width 13 height 7
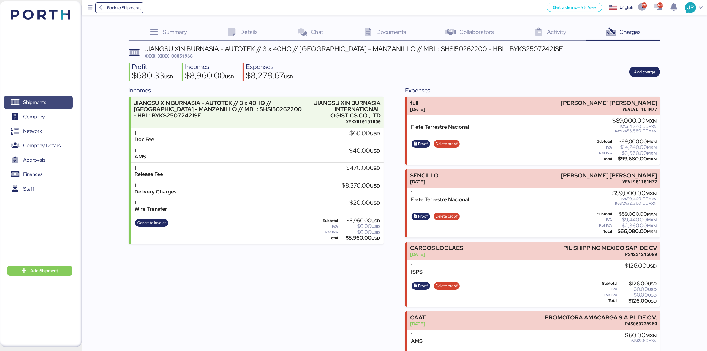
click at [36, 103] on span "Shipments" at bounding box center [34, 102] width 23 height 9
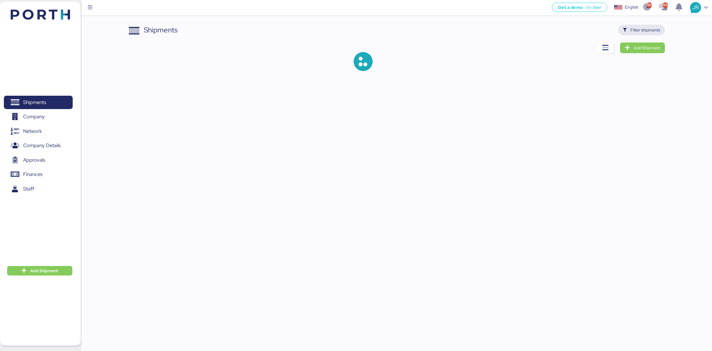
click at [628, 27] on span "Filter shipments" at bounding box center [641, 30] width 37 height 8
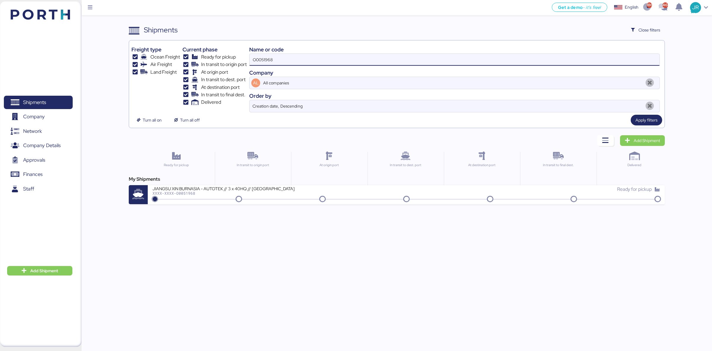
drag, startPoint x: 284, startPoint y: 57, endPoint x: 200, endPoint y: 62, distance: 84.2
click at [201, 62] on div "Freight type Ocean Freight Air Freight Land Freight Current phase Ready for pic…" at bounding box center [397, 77] width 531 height 69
paste input "2011"
type input "O0052011"
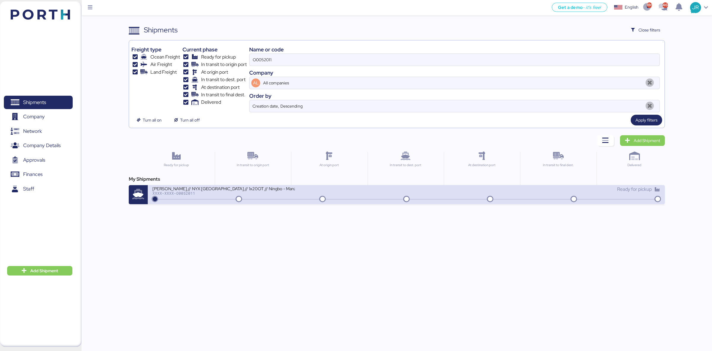
click at [203, 197] on div "Ningbo Dingwang // NYX Mexico // 1x20OT // Ningbo - Manzanillo // MBL: 14355059…" at bounding box center [280, 192] width 254 height 13
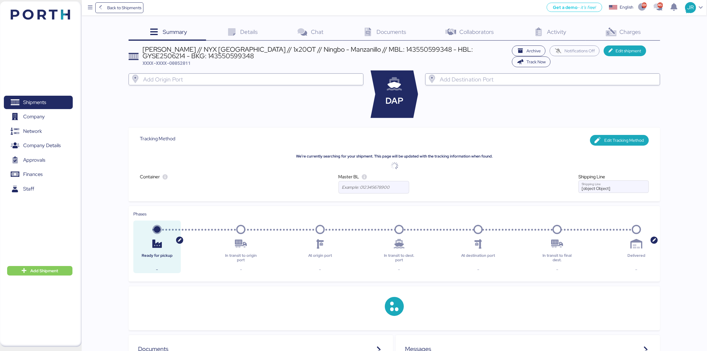
click at [636, 32] on span "Charges" at bounding box center [630, 32] width 21 height 8
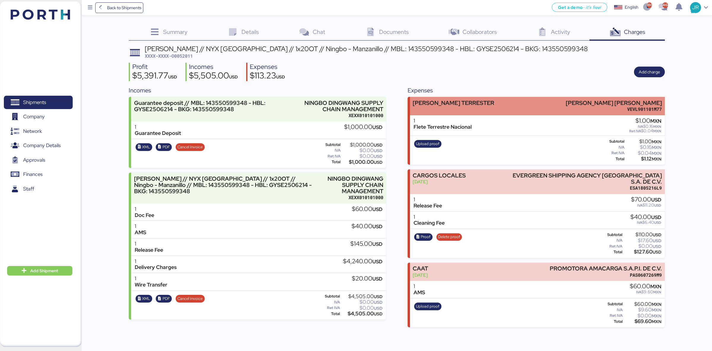
click at [502, 104] on div "FLETE TERRESTER LUIS EDUARDO VELASCO VERA VEVL901101M77" at bounding box center [537, 106] width 255 height 18
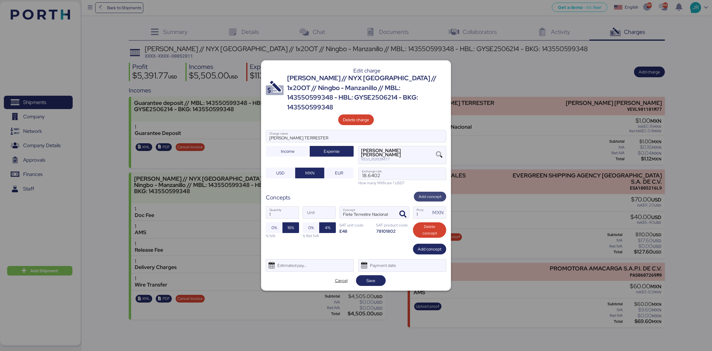
click at [425, 193] on span "Add concept" at bounding box center [430, 196] width 23 height 7
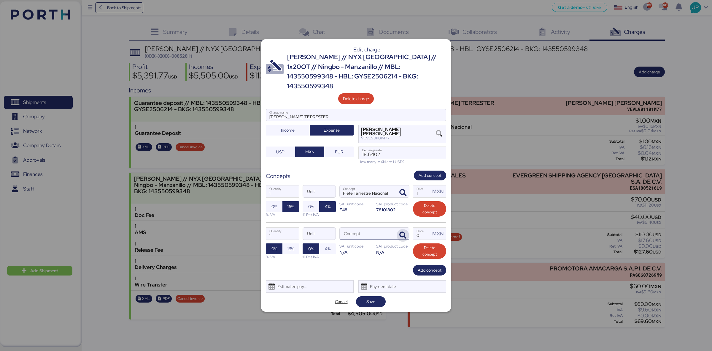
click at [401, 232] on icon "button" at bounding box center [403, 235] width 7 height 7
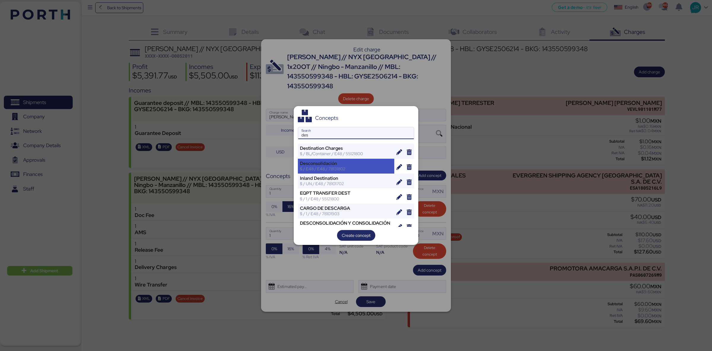
type input "des"
click at [358, 162] on div "Desconsolidación" at bounding box center [346, 163] width 92 height 5
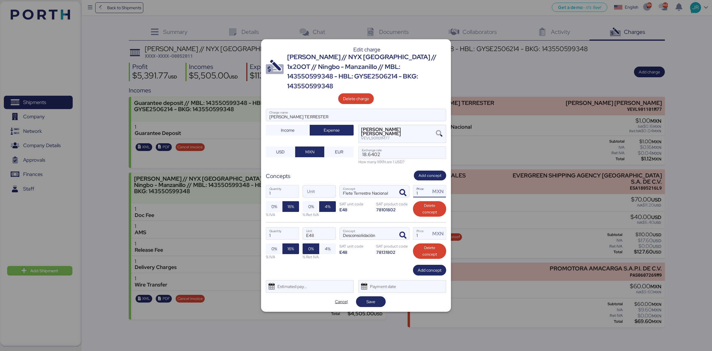
click at [430, 185] on input "1" at bounding box center [422, 191] width 17 height 12
type input "49000"
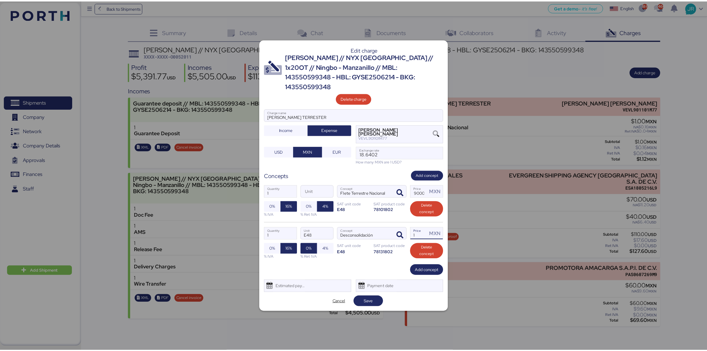
scroll to position [0, 0]
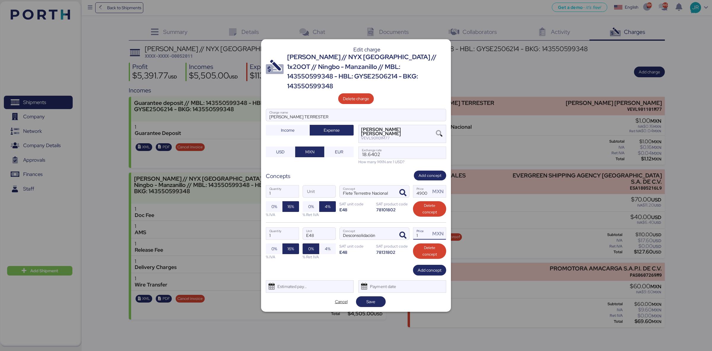
drag, startPoint x: 419, startPoint y: 231, endPoint x: 413, endPoint y: 233, distance: 6.7
click at [413, 233] on div "1 Quantity E48 Unit Desconsolidación Concept 1 Price MXN 0% 16% % IVA 0% 4% % R…" at bounding box center [356, 243] width 180 height 42
type input "5000"
click at [289, 280] on div "Estimated payment date" at bounding box center [290, 286] width 35 height 12
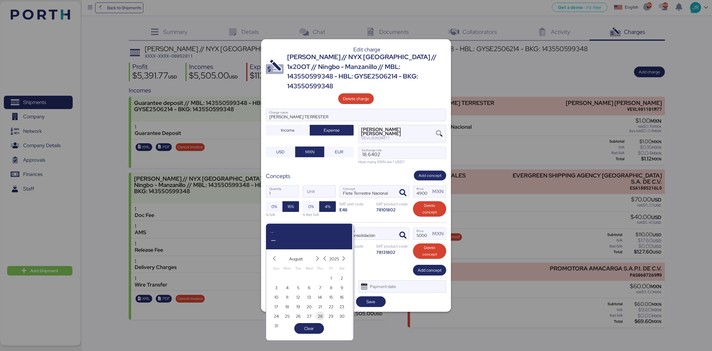
click at [317, 315] on span "28" at bounding box center [320, 315] width 7 height 7
type input "[DATE]"
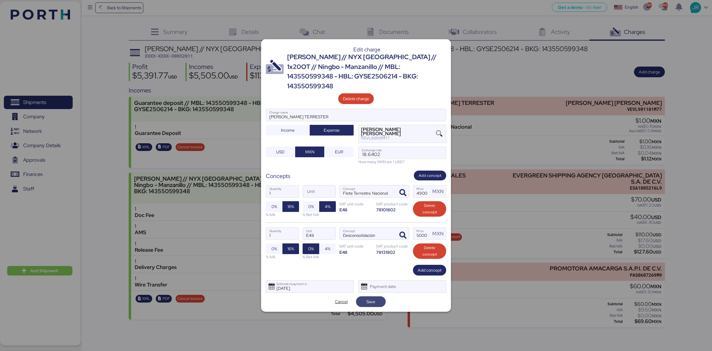
click at [368, 298] on span "Save" at bounding box center [371, 301] width 9 height 7
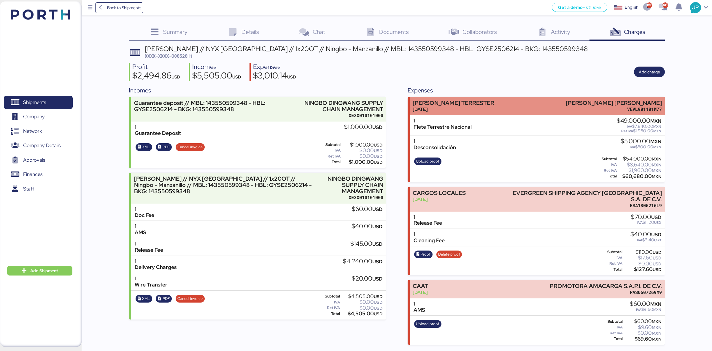
click at [458, 104] on div "FLETE TERRESTER" at bounding box center [454, 103] width 82 height 6
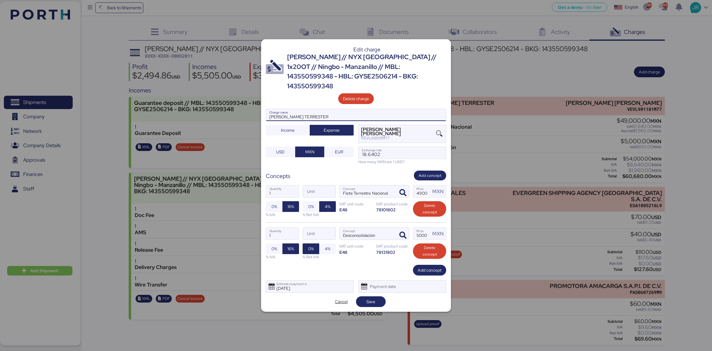
drag, startPoint x: 318, startPoint y: 109, endPoint x: 242, endPoint y: 109, distance: 76.0
click at [242, 109] on div "Edit charge Ningbo Dingwang // NYX Mexico // 1x20OT // Ningbo - Manzanillo // M…" at bounding box center [356, 175] width 712 height 351
click at [372, 299] on span "Save" at bounding box center [371, 301] width 9 height 7
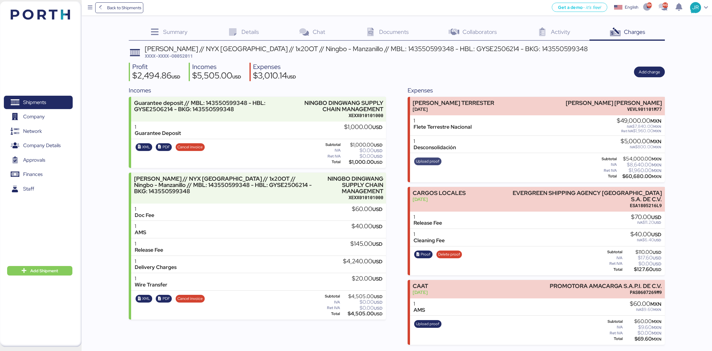
click at [428, 165] on span "Upload proof" at bounding box center [427, 161] width 27 height 8
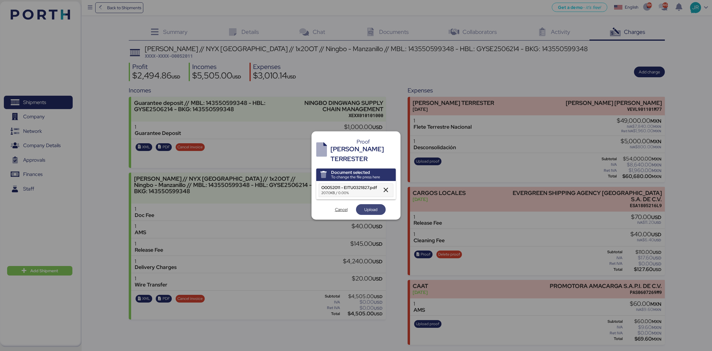
click at [368, 206] on span "Upload" at bounding box center [371, 209] width 13 height 7
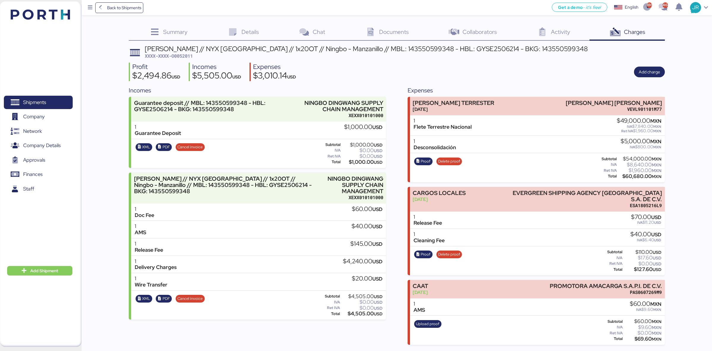
click at [178, 56] on span "XXXX-XXXX-O0052011" at bounding box center [169, 56] width 48 height 6
copy span "O0052011"
click at [127, 7] on span "Back to Shipments" at bounding box center [124, 7] width 34 height 7
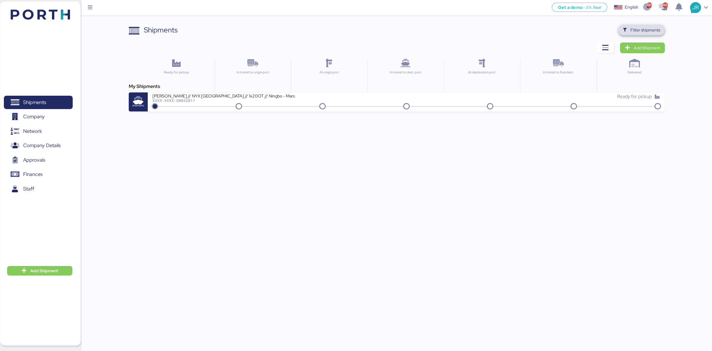
click at [645, 27] on span "Filter shipments" at bounding box center [646, 29] width 30 height 7
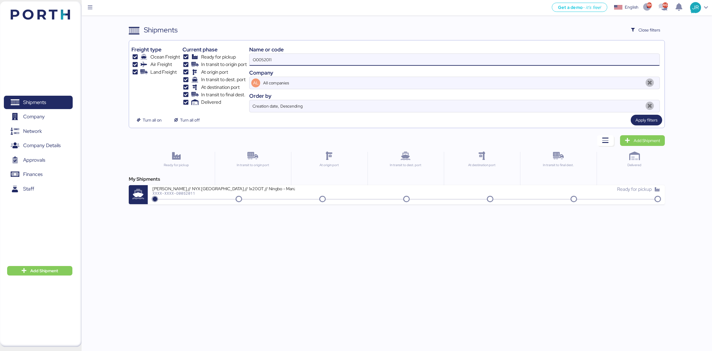
drag, startPoint x: 293, startPoint y: 57, endPoint x: 169, endPoint y: 66, distance: 124.7
click at [170, 66] on div "Freight type Ocean Freight Air Freight Land Freight Current phase Ready for pic…" at bounding box center [397, 77] width 531 height 69
paste input "1949"
type input "O0051949"
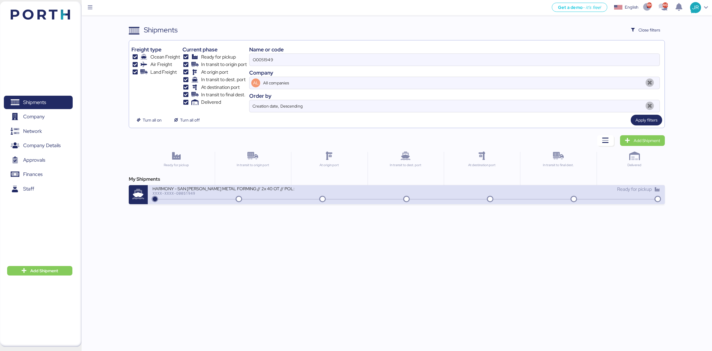
click at [206, 195] on div "XXXX-XXXX-O0051949" at bounding box center [224, 193] width 142 height 4
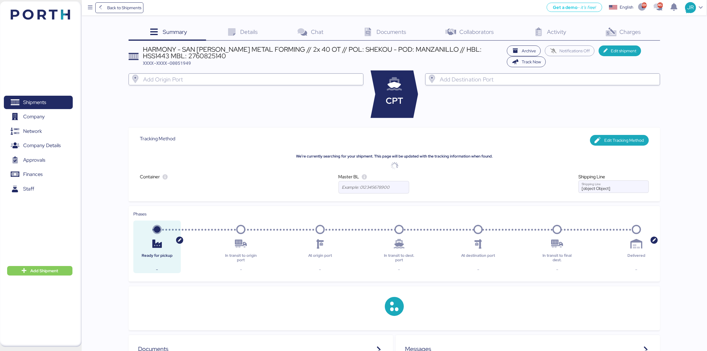
click at [641, 31] on div "Charges 0" at bounding box center [622, 33] width 75 height 16
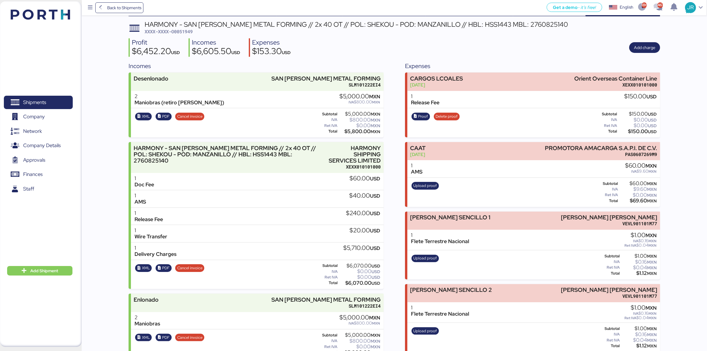
scroll to position [31, 0]
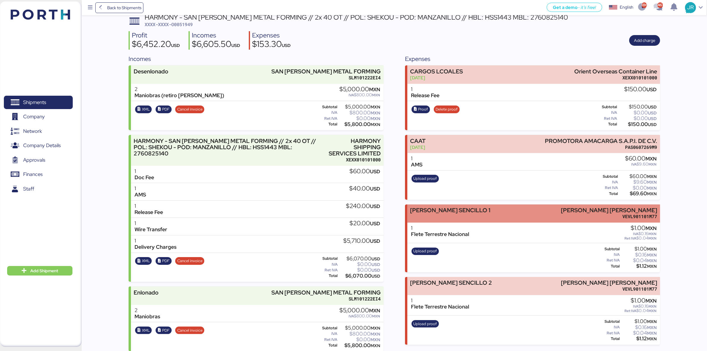
click at [553, 210] on div "FLETE SENCILLO 1 LUIS EDUARDO VELASCO VERA VEVL901101M77" at bounding box center [533, 213] width 253 height 18
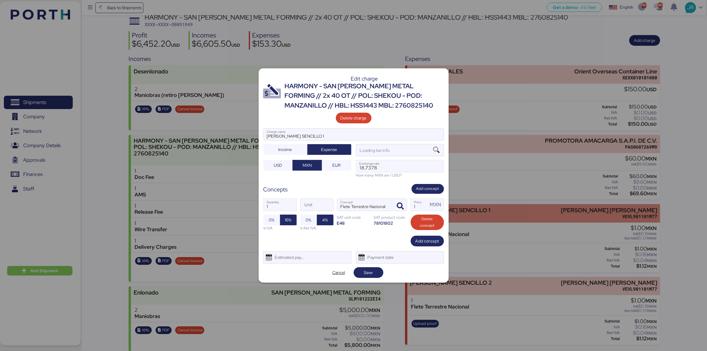
scroll to position [0, 0]
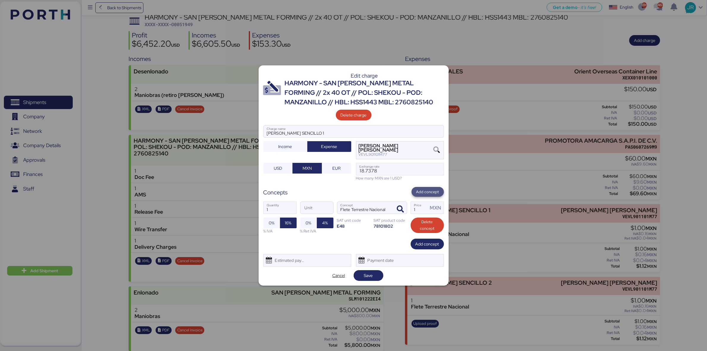
click at [419, 189] on span "Add concept" at bounding box center [427, 192] width 23 height 7
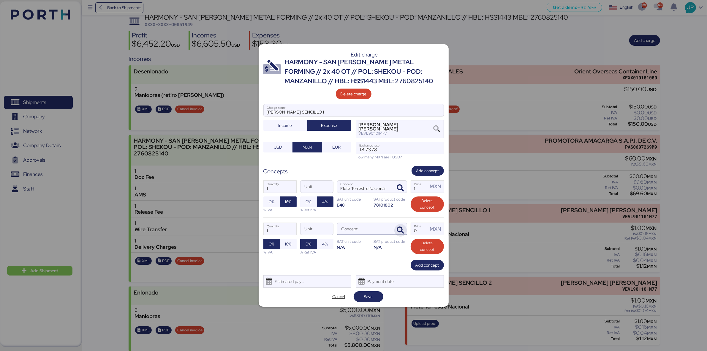
click at [399, 226] on span "button" at bounding box center [400, 230] width 12 height 12
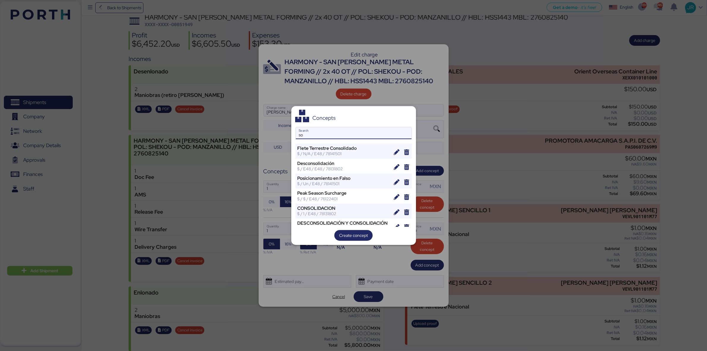
type input "s"
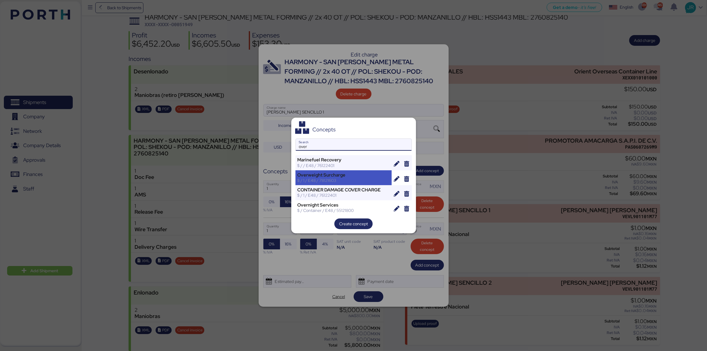
type input "over"
click at [329, 181] on div "$ / 1 / E48 / 78121603" at bounding box center [343, 180] width 92 height 5
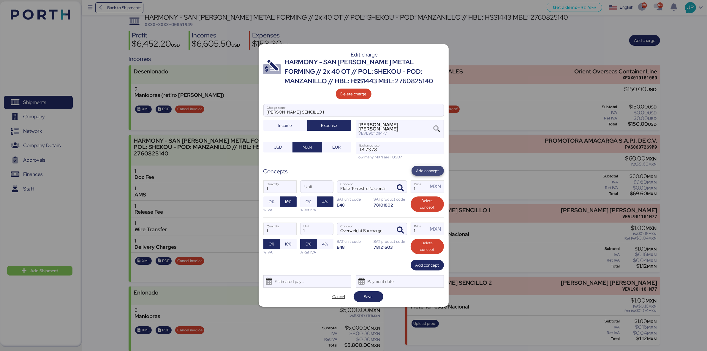
click at [426, 171] on span "Add concept" at bounding box center [427, 170] width 23 height 7
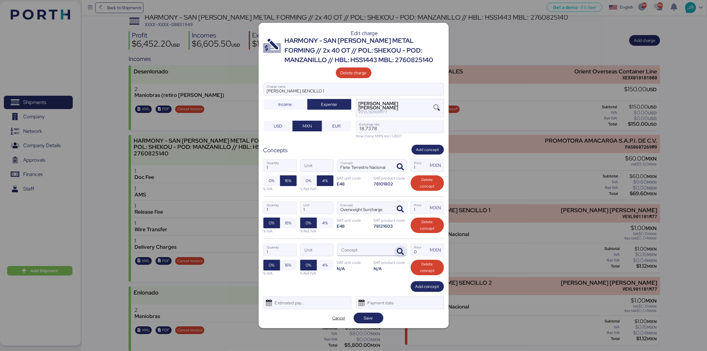
click at [398, 251] on icon "button" at bounding box center [400, 251] width 7 height 7
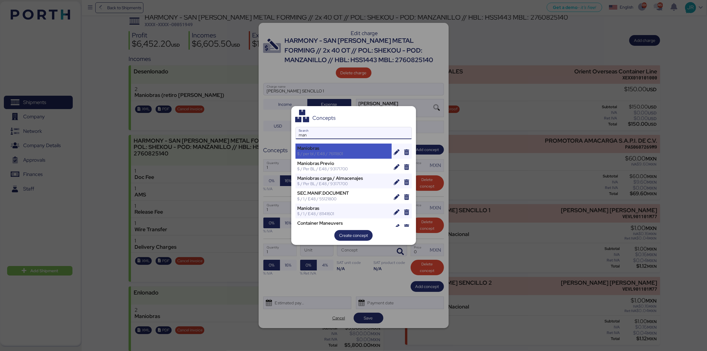
type input "man"
click at [343, 153] on div "$ / per bl / E48 / 76111801" at bounding box center [343, 153] width 92 height 5
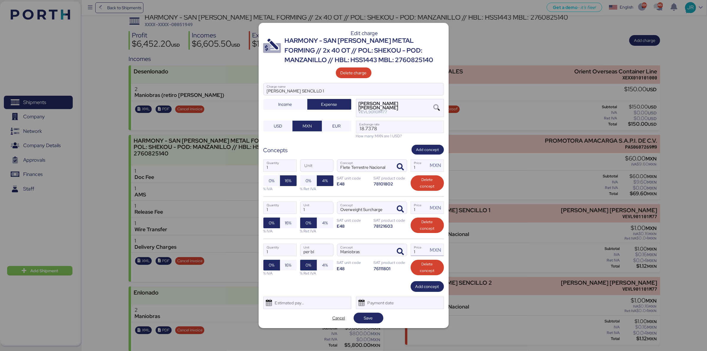
click at [417, 250] on input "1" at bounding box center [419, 250] width 17 height 12
type input "8000"
drag, startPoint x: 421, startPoint y: 210, endPoint x: 397, endPoint y: 205, distance: 24.8
click at [397, 205] on div "1 Quantity 1 Unit Overweight Surcharge Concept 1 Price MXN 0% 16% % IVA 0% 4% %…" at bounding box center [353, 217] width 180 height 42
type input "5000"
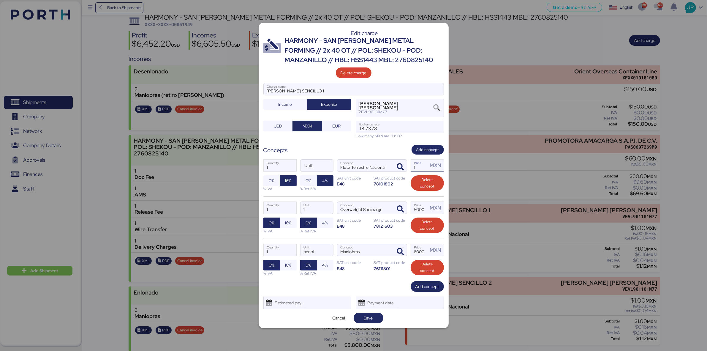
click at [418, 162] on input "1" at bounding box center [419, 165] width 17 height 12
type input "39000"
drag, startPoint x: 286, startPoint y: 221, endPoint x: 287, endPoint y: 230, distance: 8.6
click at [286, 222] on span "16%" at bounding box center [288, 222] width 7 height 7
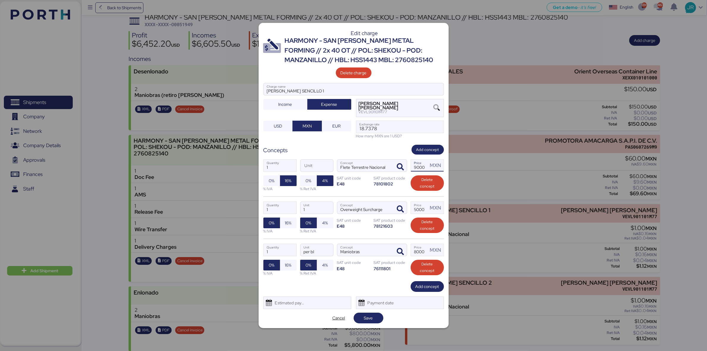
scroll to position [0, 0]
click at [291, 264] on span "16%" at bounding box center [288, 264] width 7 height 7
click at [294, 300] on div "Estimated payment date" at bounding box center [288, 303] width 35 height 12
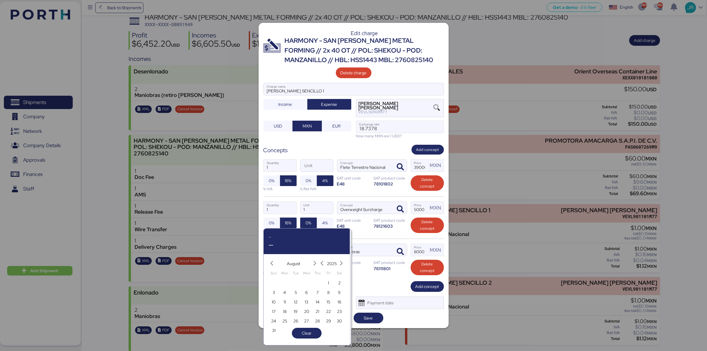
click at [318, 321] on span "28" at bounding box center [317, 320] width 5 height 7
type input "[DATE]"
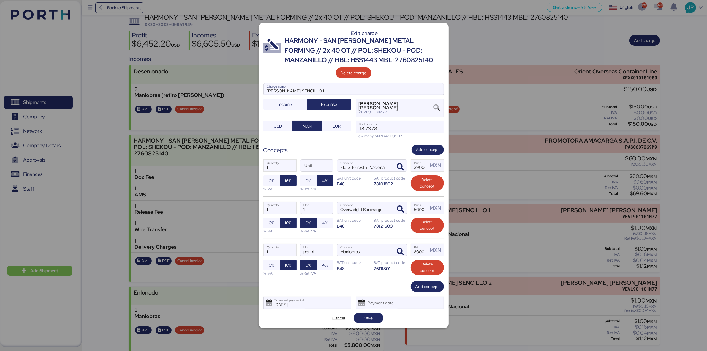
drag, startPoint x: 308, startPoint y: 91, endPoint x: 223, endPoint y: 86, distance: 85.3
click at [223, 86] on div "Edit charge HARMONY - SAN LUIS METAL FORMING // 2x 40 OT // POL: SHEKOU - POD: …" at bounding box center [353, 175] width 707 height 351
click at [367, 317] on span "Save" at bounding box center [368, 317] width 9 height 7
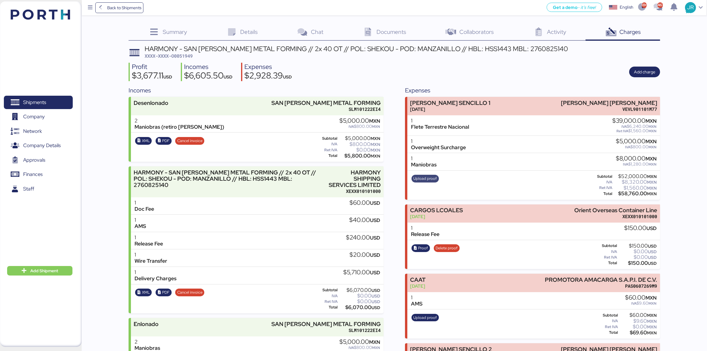
click at [426, 177] on span "Upload proof" at bounding box center [425, 178] width 23 height 7
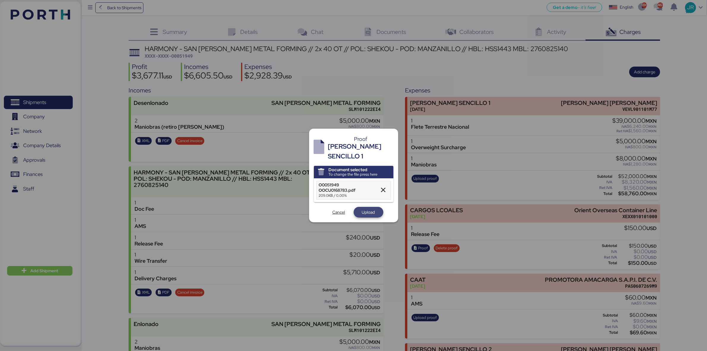
click at [367, 208] on span "Upload" at bounding box center [368, 211] width 13 height 7
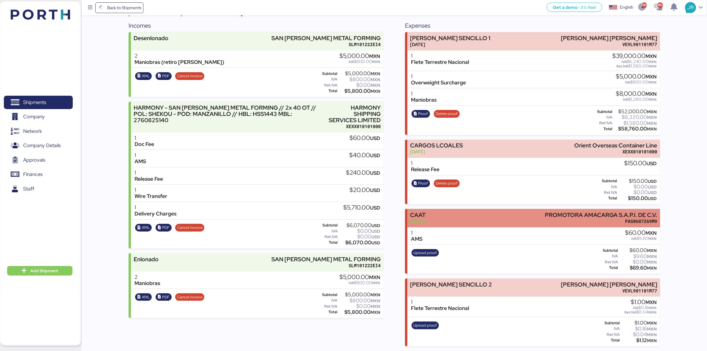
scroll to position [65, 0]
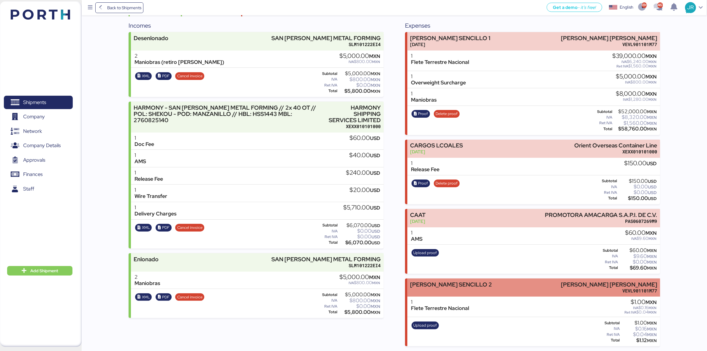
click at [464, 286] on div "FLETE SENCILLO 2 LUIS EDUARDO VELASCO VERA VEVL901101M77" at bounding box center [533, 287] width 253 height 18
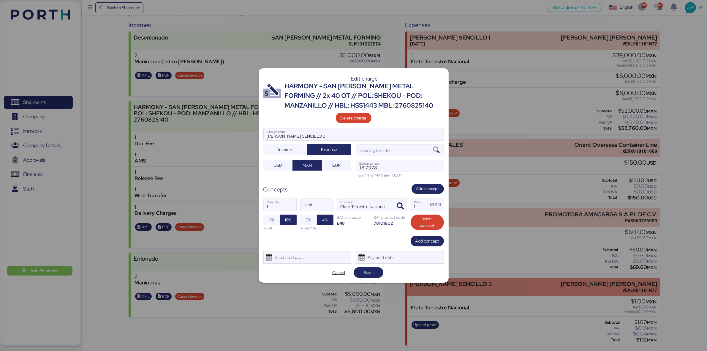
scroll to position [0, 0]
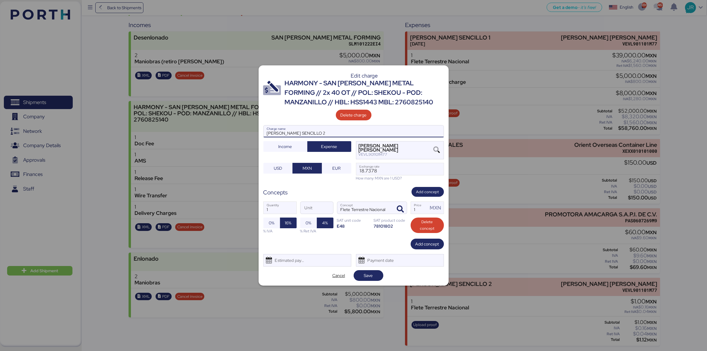
drag, startPoint x: 309, startPoint y: 131, endPoint x: 251, endPoint y: 131, distance: 58.2
click at [251, 131] on div "Edit charge HARMONY - SAN LUIS METAL FORMING // 2x 40 OT // POL: SHEKOU - POD: …" at bounding box center [353, 175] width 707 height 351
click at [425, 194] on span "Add concept" at bounding box center [427, 192] width 23 height 7
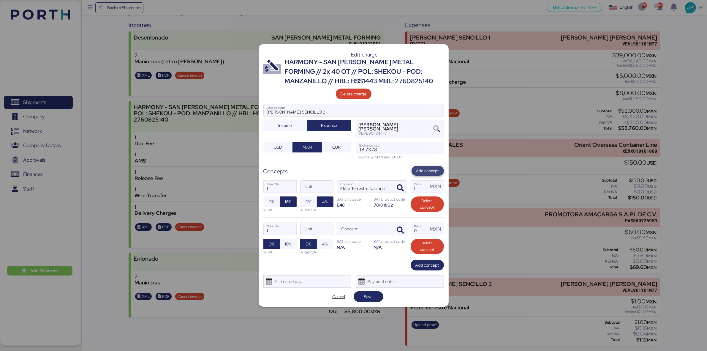
click at [425, 168] on span "Add concept" at bounding box center [427, 170] width 23 height 7
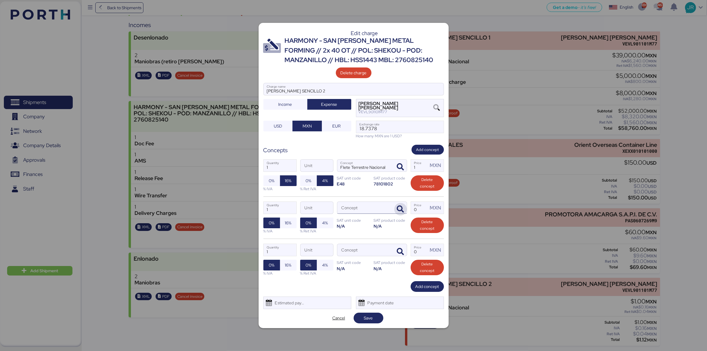
click at [399, 206] on icon "button" at bounding box center [400, 208] width 7 height 7
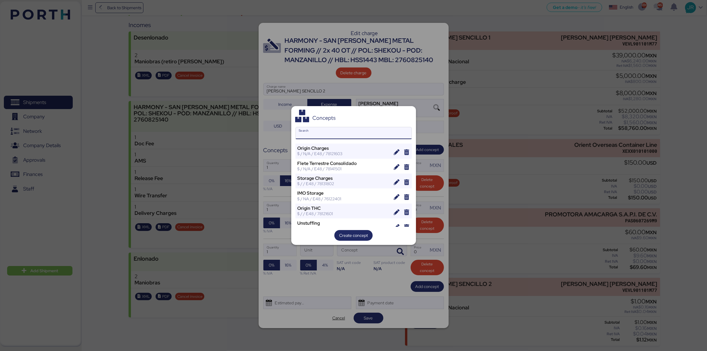
click at [304, 126] on div "Concepts Search Origin Charges $ / N/A / E48 / 78121603 Flete Terrestre Consoli…" at bounding box center [353, 175] width 125 height 139
click at [305, 132] on input "Search" at bounding box center [354, 133] width 116 height 12
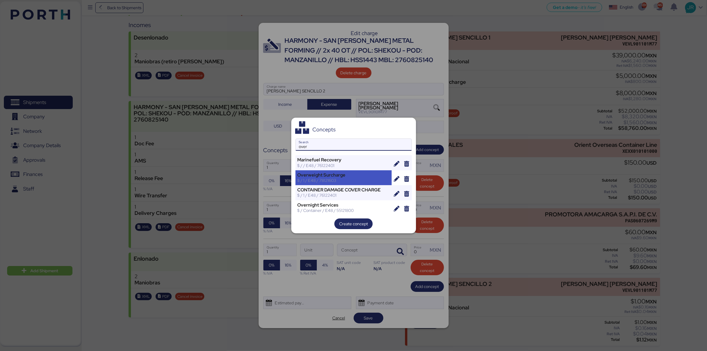
type input "over"
click at [317, 184] on div "Overweight Surcharge $ / 1 / E48 / 78121603" at bounding box center [343, 177] width 96 height 15
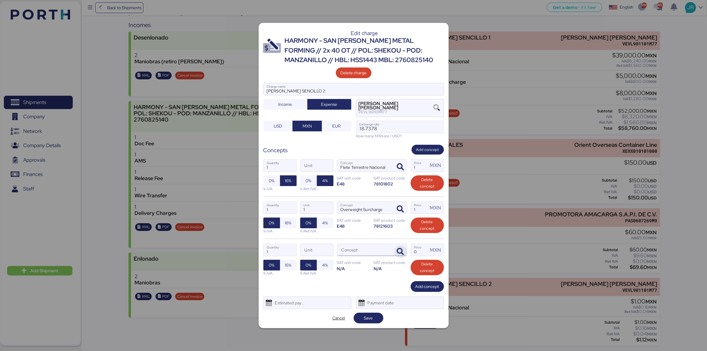
click at [400, 248] on icon "button" at bounding box center [400, 251] width 7 height 7
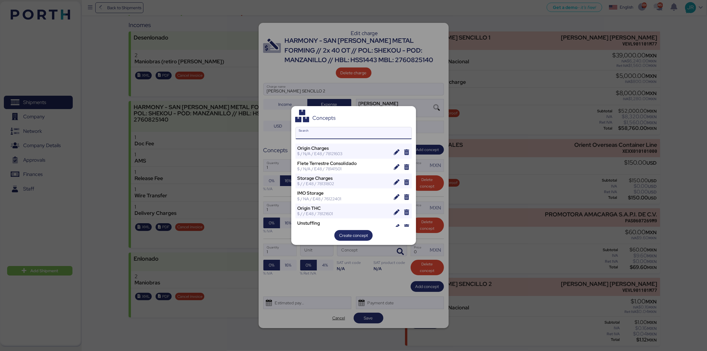
click at [319, 130] on input "Search" at bounding box center [354, 133] width 116 height 12
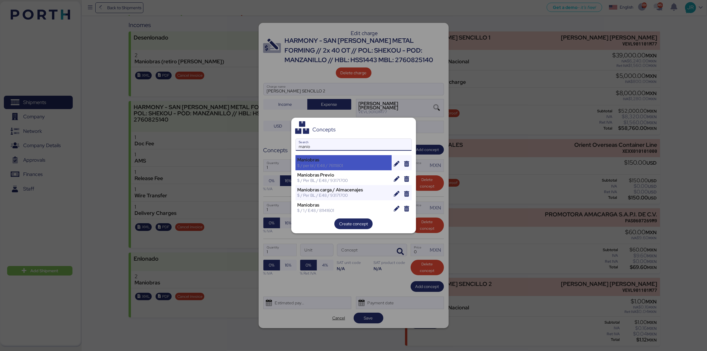
type input "manio"
click at [325, 162] on div "Maniobras" at bounding box center [343, 159] width 92 height 5
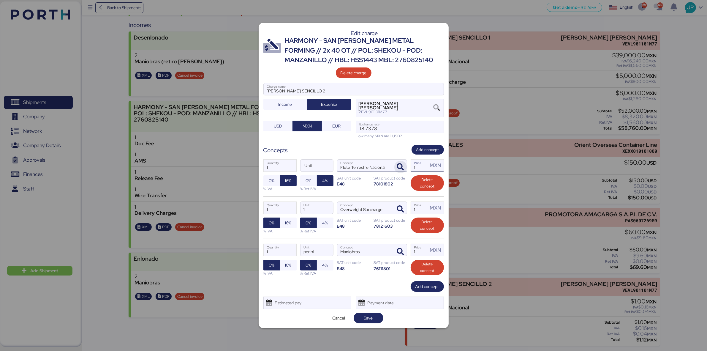
drag, startPoint x: 417, startPoint y: 166, endPoint x: 395, endPoint y: 163, distance: 22.5
click at [395, 166] on div "1 Quantity Unit Flete Terrestre Nacional Concept 1 Price MXN 0% 16% % IVA 0% 4%…" at bounding box center [353, 175] width 180 height 42
type input "39000"
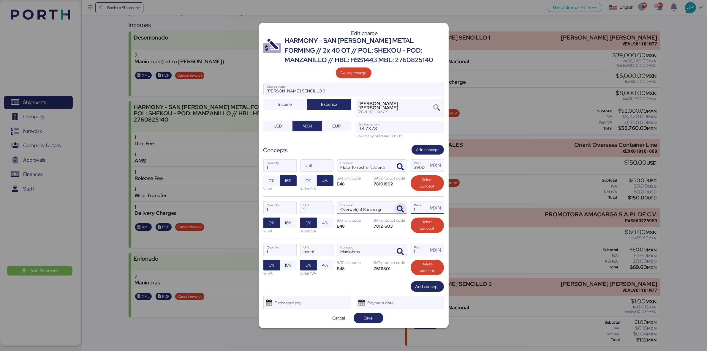
drag, startPoint x: 417, startPoint y: 211, endPoint x: 396, endPoint y: 211, distance: 20.8
click at [396, 211] on div "1 Quantity 1 Unit Overweight Surcharge Concept 1 Price MXN 0% 16% % IVA 0% 4% %…" at bounding box center [353, 217] width 180 height 42
click at [418, 210] on input "1" at bounding box center [419, 208] width 17 height 12
type input "5000"
click at [419, 249] on input "1" at bounding box center [419, 250] width 17 height 12
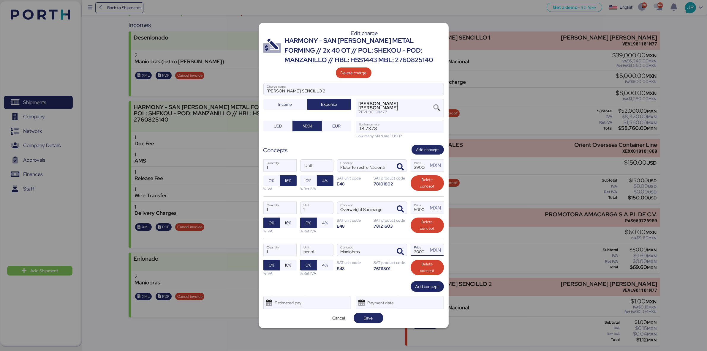
type input "2000"
click at [287, 302] on div "Estimated payment date" at bounding box center [288, 303] width 35 height 12
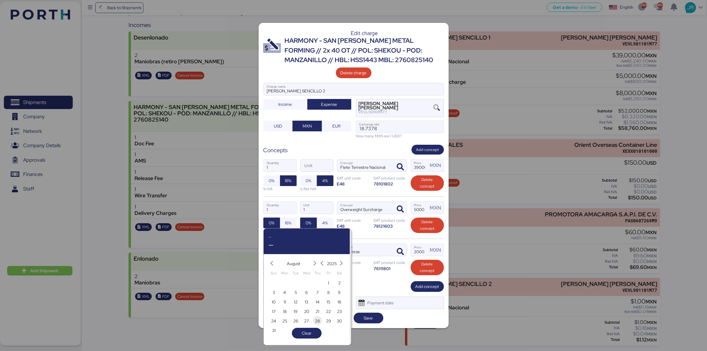
click at [317, 321] on span "28" at bounding box center [317, 320] width 5 height 7
type input "[DATE]"
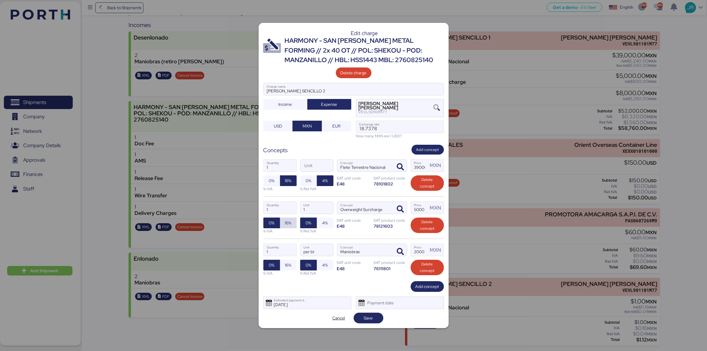
click at [285, 224] on span "16%" at bounding box center [288, 222] width 7 height 8
click at [284, 267] on span "16%" at bounding box center [288, 264] width 17 height 11
click at [361, 315] on span "Save" at bounding box center [368, 317] width 20 height 8
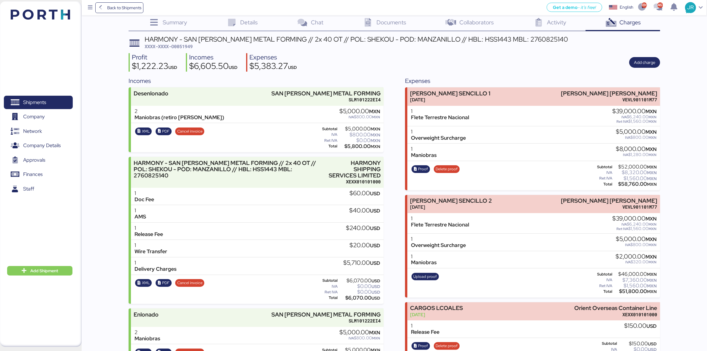
scroll to position [37, 0]
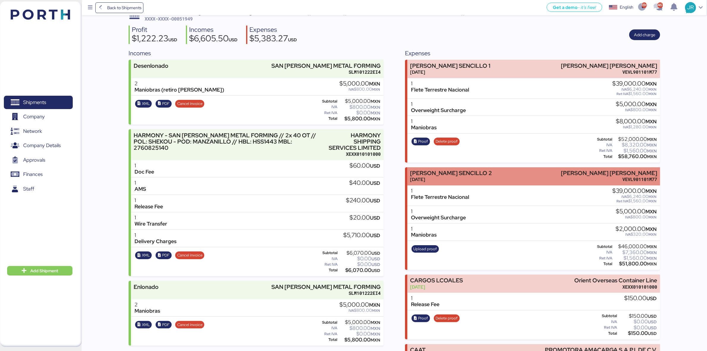
click at [515, 176] on div "FLETE SENCILLO 2 Aug 28, 2025 LUIS EDUARDO VELASCO VERA VEVL901101M77" at bounding box center [533, 176] width 253 height 18
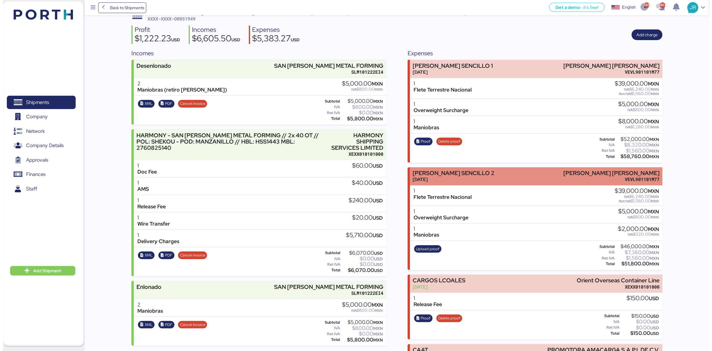
scroll to position [0, 0]
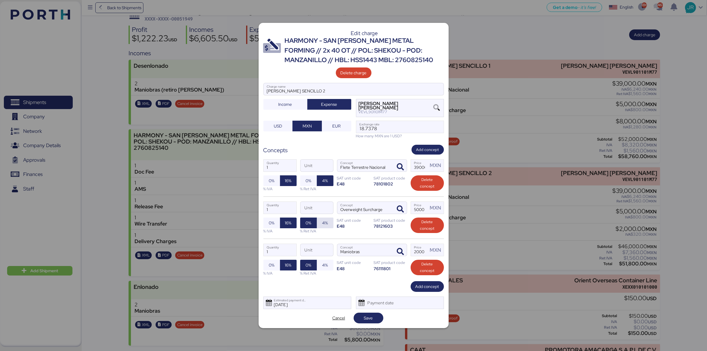
click at [324, 223] on span "4%" at bounding box center [325, 222] width 6 height 7
click at [364, 316] on span "Save" at bounding box center [368, 317] width 9 height 7
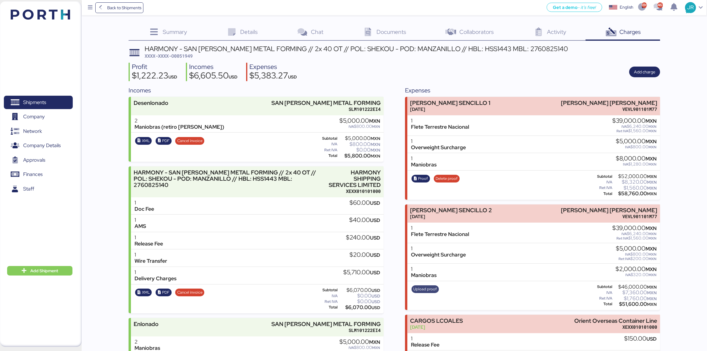
click at [420, 288] on span "Upload proof" at bounding box center [425, 289] width 23 height 7
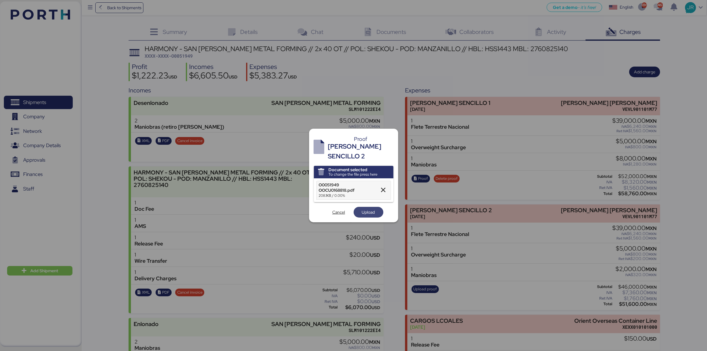
click at [367, 208] on span "Upload" at bounding box center [368, 211] width 13 height 7
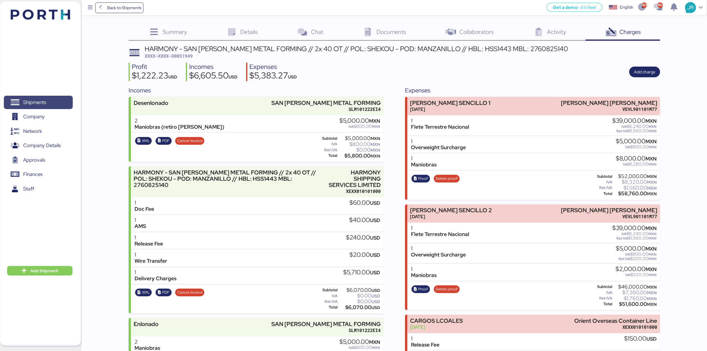
click at [31, 99] on span "Shipments" at bounding box center [34, 102] width 23 height 9
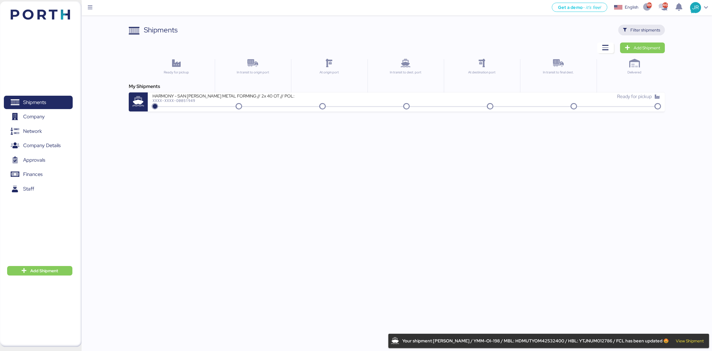
click at [637, 28] on span "Filter shipments" at bounding box center [646, 29] width 30 height 7
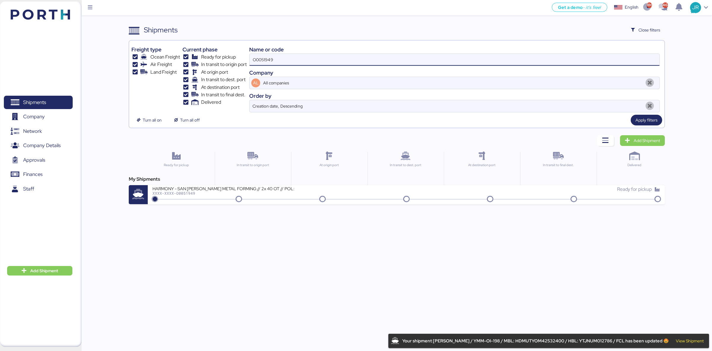
drag, startPoint x: 295, startPoint y: 58, endPoint x: 158, endPoint y: 73, distance: 137.6
click at [159, 73] on div "Freight type Ocean Freight Air Freight Land Freight Current phase Ready for pic…" at bounding box center [397, 77] width 531 height 69
paste input "2052"
type input "O0052052"
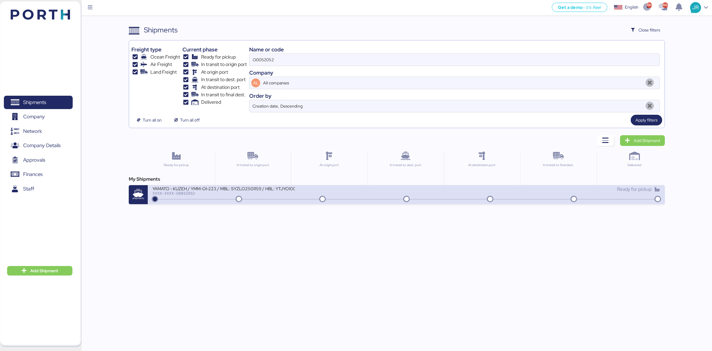
click at [188, 194] on div "XXXX-XXXX-O0052052" at bounding box center [224, 193] width 142 height 4
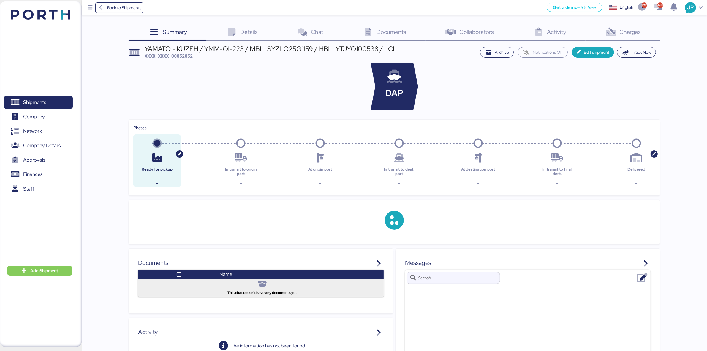
click at [629, 34] on span "Charges" at bounding box center [630, 32] width 21 height 8
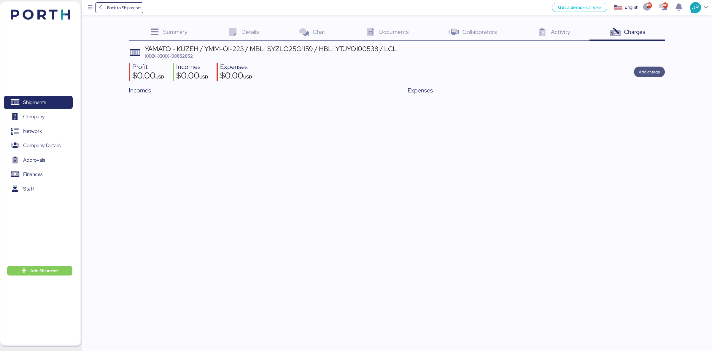
click at [642, 74] on span "Add charge" at bounding box center [649, 71] width 21 height 7
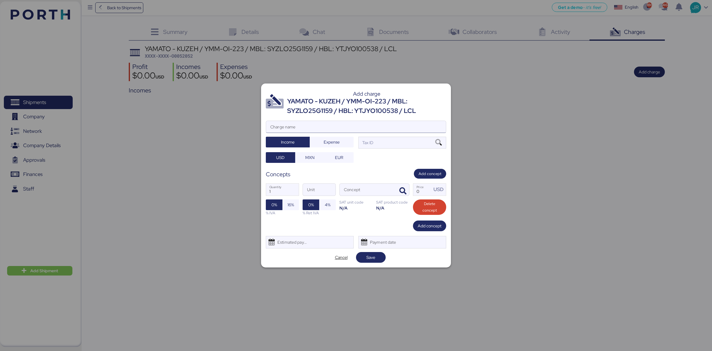
click at [299, 129] on input "Charge name" at bounding box center [356, 127] width 180 height 12
type input "CARGOSMLOCALES"
click at [333, 141] on span "Expense" at bounding box center [332, 141] width 16 height 7
click at [440, 144] on icon at bounding box center [439, 142] width 10 height 7
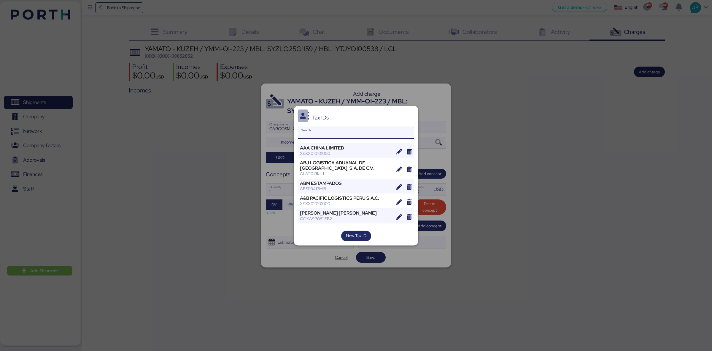
click at [322, 132] on input "Search" at bounding box center [356, 133] width 116 height 12
type input "B"
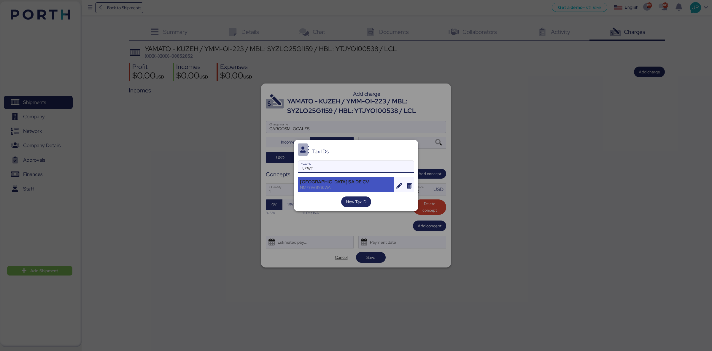
type input "NEWT"
click at [334, 181] on div "NEWTRAL MEXICO SA DE CV" at bounding box center [346, 181] width 92 height 5
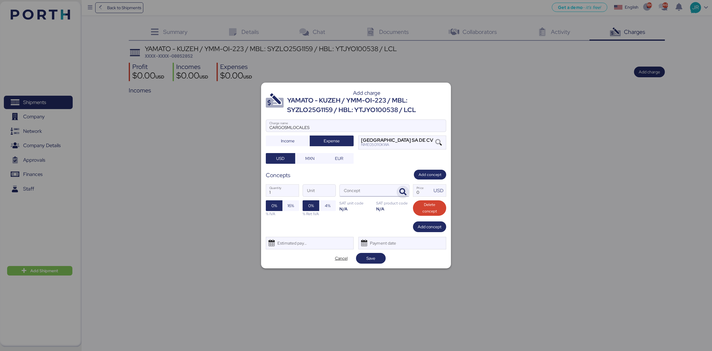
click at [405, 193] on icon "button" at bounding box center [403, 191] width 7 height 7
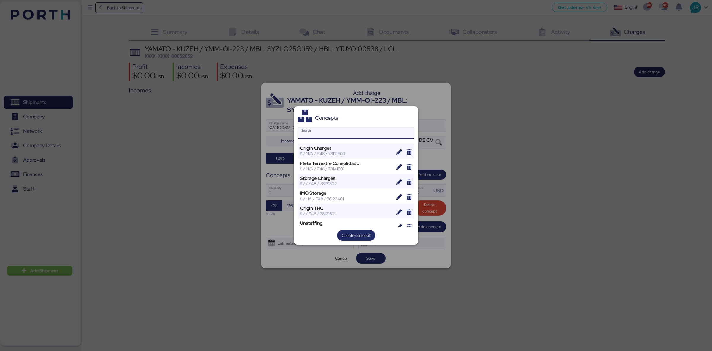
click at [341, 135] on input "Search" at bounding box center [356, 133] width 116 height 12
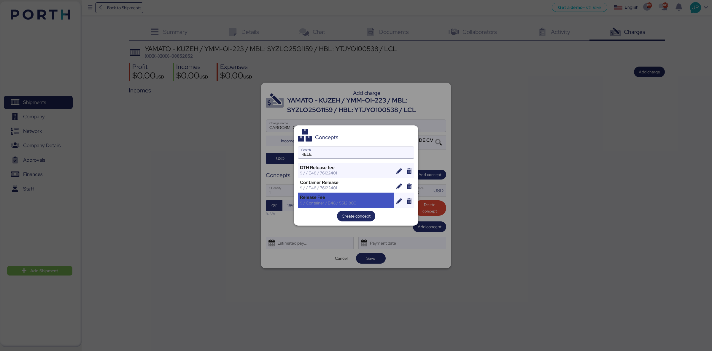
type input "RELE"
click at [318, 202] on div "$ / Container / E48 / 55121800" at bounding box center [346, 202] width 92 height 5
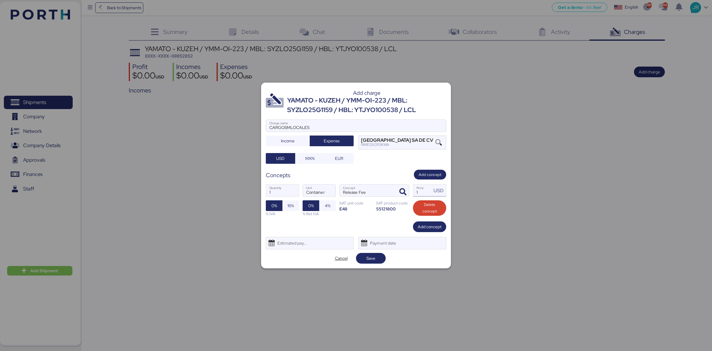
click at [421, 187] on input "1" at bounding box center [423, 190] width 18 height 12
type input "300.47"
click at [285, 206] on span "16%" at bounding box center [291, 205] width 17 height 11
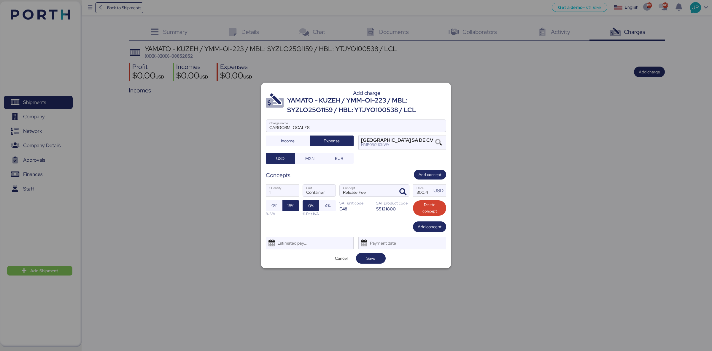
click at [284, 243] on div "Estimated payment date" at bounding box center [290, 243] width 35 height 12
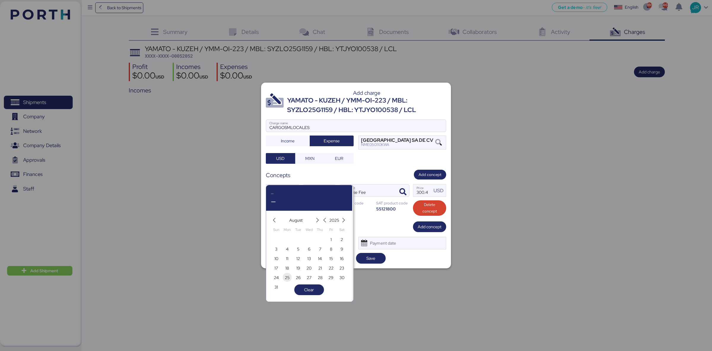
click at [286, 277] on span "25" at bounding box center [287, 277] width 5 height 7
type input "Aug 25, 2025"
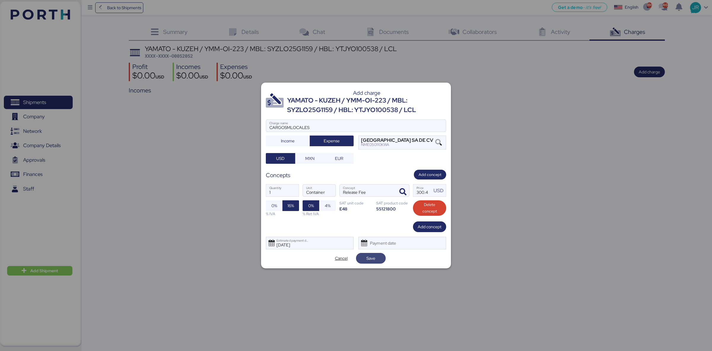
click at [370, 257] on span "Save" at bounding box center [371, 257] width 9 height 7
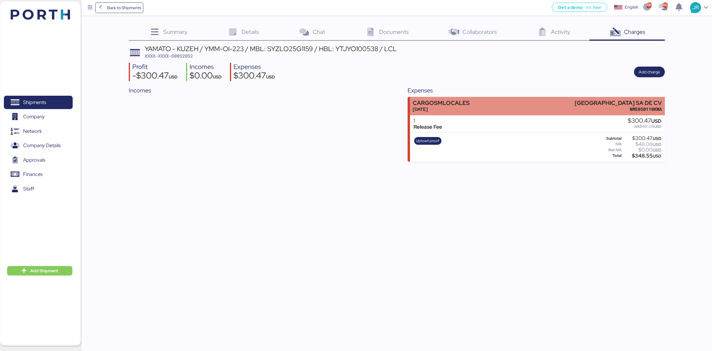
click at [457, 106] on div "CARGOSMLOCALES" at bounding box center [441, 103] width 57 height 6
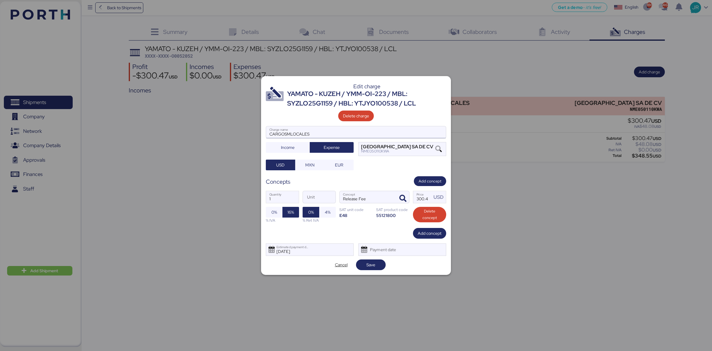
click at [300, 131] on input "CARGOSMLOCALES" at bounding box center [356, 132] width 180 height 12
click at [289, 133] on input "CARGOSMLOCALES" at bounding box center [356, 132] width 180 height 12
type input "CARGOS LOCALES"
click at [370, 266] on span "Save" at bounding box center [371, 264] width 9 height 7
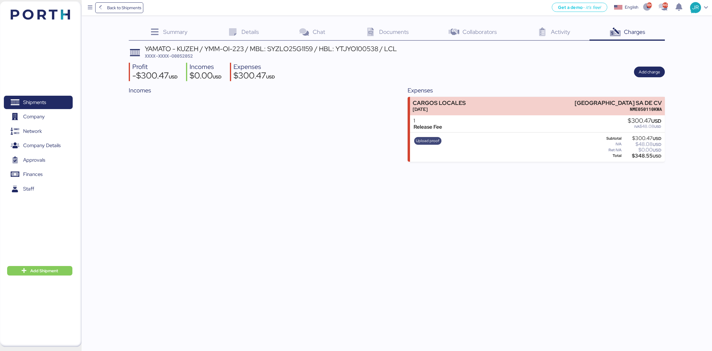
click at [424, 144] on span "Upload proof" at bounding box center [427, 141] width 27 height 8
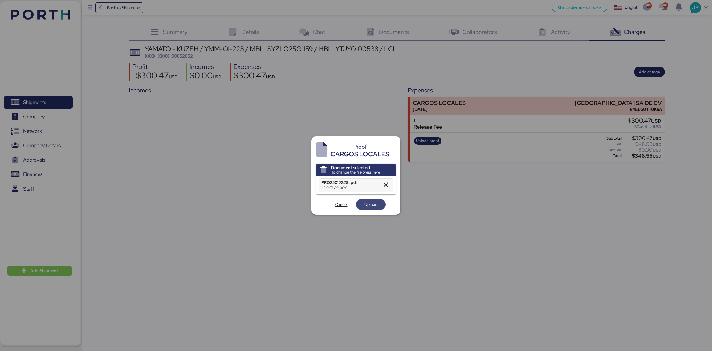
click at [365, 206] on span "Upload" at bounding box center [371, 204] width 13 height 7
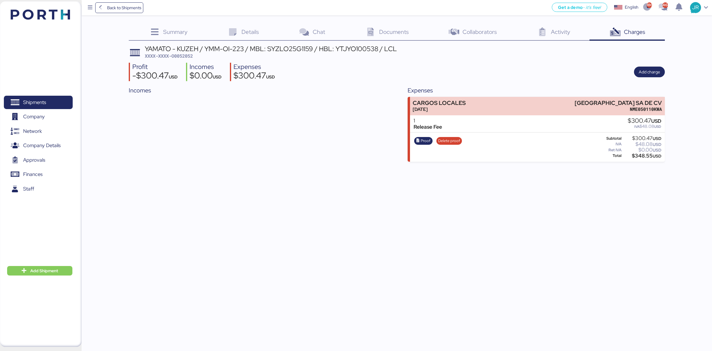
click at [634, 71] on div "Profit -$300.47 USD Incomes $0.00 USD Expenses $300.47 USD Add charge" at bounding box center [397, 72] width 536 height 19
click at [646, 71] on span "Add charge" at bounding box center [649, 71] width 21 height 7
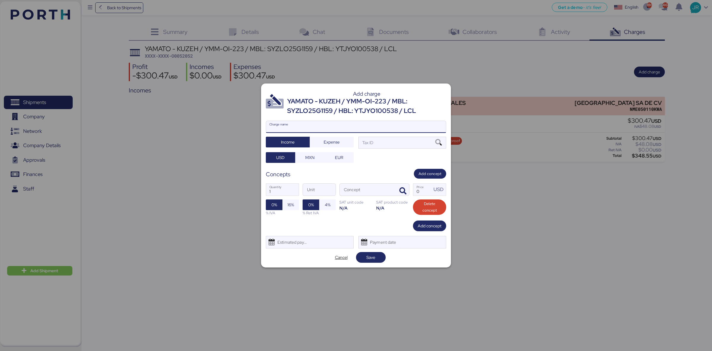
click at [313, 131] on input "Charge name" at bounding box center [356, 127] width 180 height 12
type input "CAAT"
click at [327, 139] on span "Expense" at bounding box center [332, 141] width 16 height 7
click at [317, 156] on span "MXN" at bounding box center [310, 157] width 20 height 8
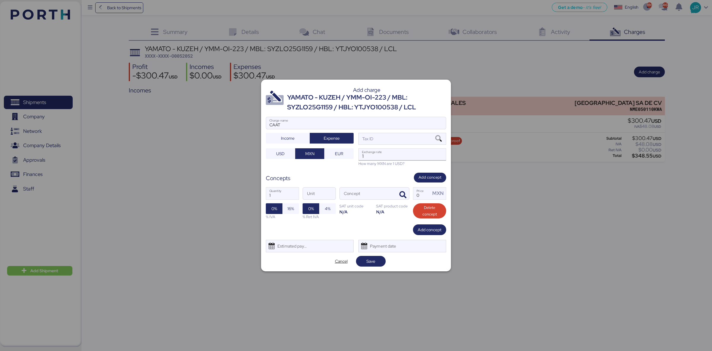
click at [379, 155] on input "1" at bounding box center [402, 154] width 87 height 12
paste input "18.7562"
type input "18.7562"
click at [404, 197] on icon "button" at bounding box center [403, 194] width 7 height 7
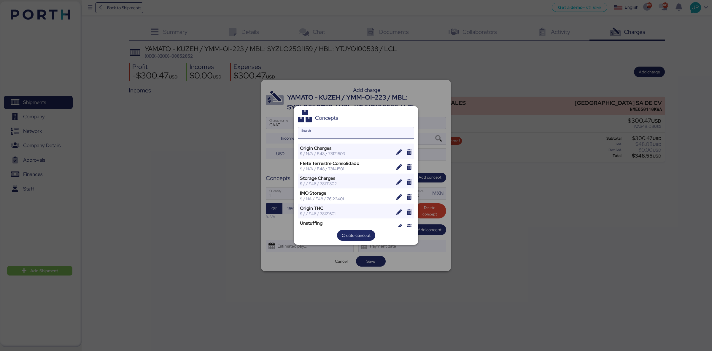
drag, startPoint x: 340, startPoint y: 134, endPoint x: 340, endPoint y: 130, distance: 4.5
click at [340, 134] on input "Search" at bounding box center [356, 133] width 116 height 12
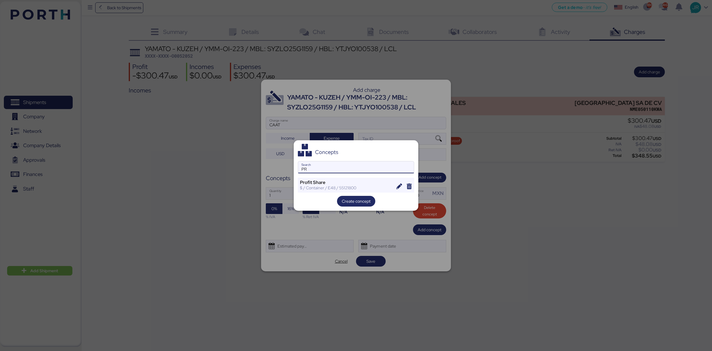
type input "P"
type input "AMS"
click at [315, 185] on div "$ / HBL / E48 / 55121800" at bounding box center [346, 187] width 92 height 5
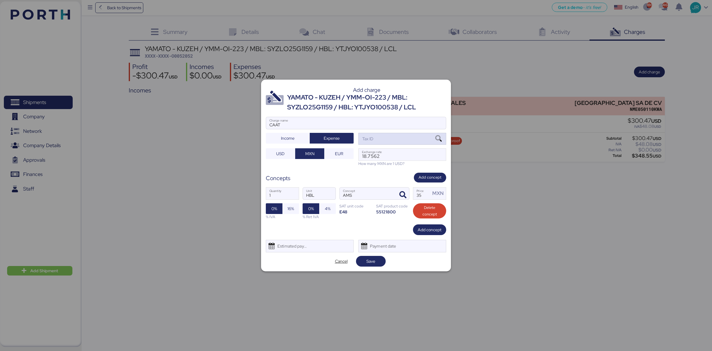
click at [438, 139] on icon at bounding box center [439, 138] width 10 height 7
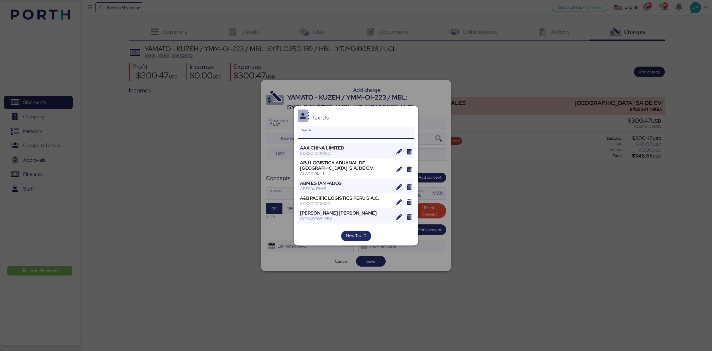
click at [319, 132] on input "Search" at bounding box center [356, 133] width 116 height 12
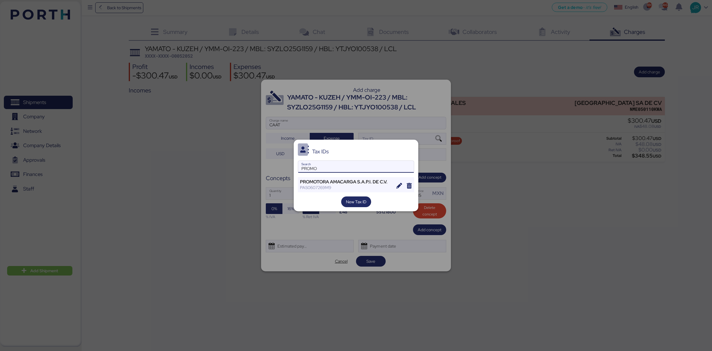
type input "PROMO"
click at [313, 192] on div "Tax IDs PROMO Search PROMOTORA AMACARGA S.A.P.I. DE C.V. PAS0607269M9 New Tax ID" at bounding box center [356, 175] width 125 height 71
click at [315, 183] on div "PROMOTORA AMACARGA S.A.P.I. DE C.V." at bounding box center [346, 181] width 92 height 5
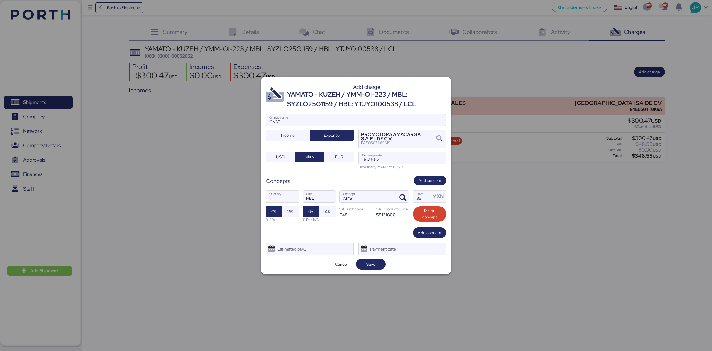
drag, startPoint x: 424, startPoint y: 197, endPoint x: 393, endPoint y: 199, distance: 30.3
click at [395, 199] on div "1 Quantity HBL Unit AMS Concept 35 Price MXN 0% 16% % IVA 0% 4% % Ret IVA SAT u…" at bounding box center [356, 206] width 180 height 42
type input "60"
click at [291, 207] on span "16%" at bounding box center [291, 211] width 17 height 11
click at [289, 249] on div "Estimated payment date" at bounding box center [290, 249] width 35 height 12
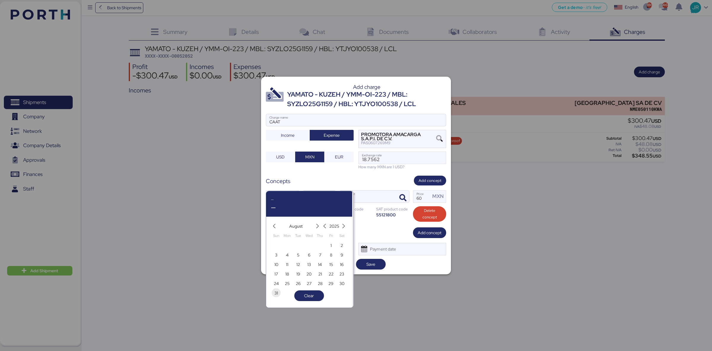
click at [274, 292] on span "31" at bounding box center [276, 292] width 7 height 7
type input "Aug 31, 2025"
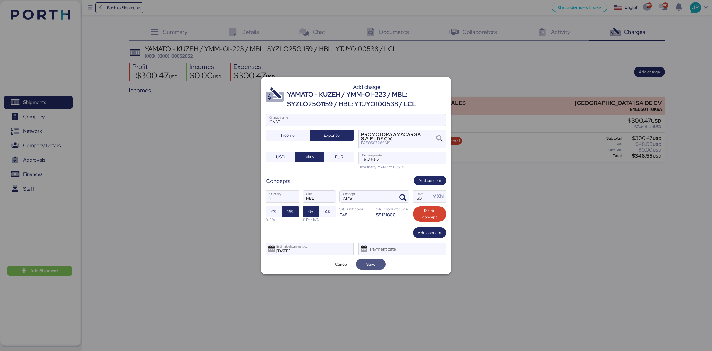
click at [378, 264] on span "Save" at bounding box center [371, 264] width 20 height 8
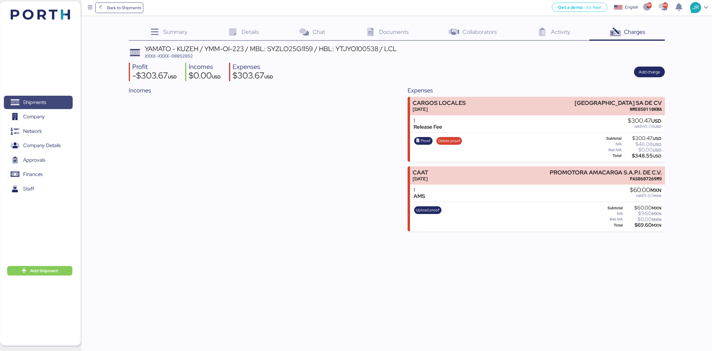
click at [31, 101] on span "Shipments" at bounding box center [34, 102] width 23 height 9
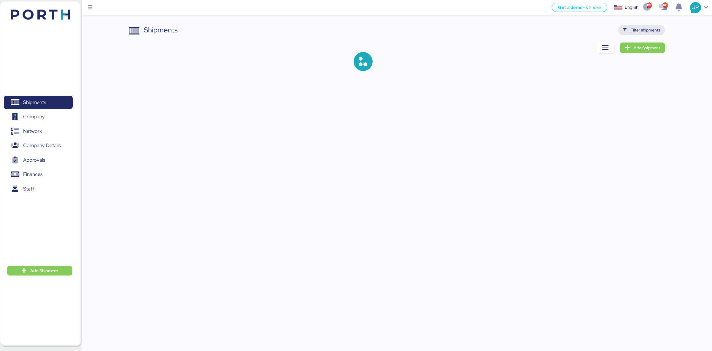
click at [637, 31] on span "Filter shipments" at bounding box center [646, 29] width 30 height 7
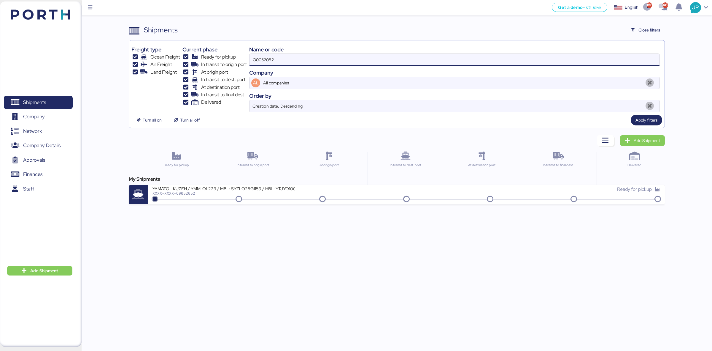
drag, startPoint x: 285, startPoint y: 60, endPoint x: 197, endPoint y: 69, distance: 88.6
click at [197, 69] on div "Freight type Ocean Freight Air Freight Land Freight Current phase Ready for pic…" at bounding box center [397, 77] width 531 height 69
paste input "1848"
type input "O0051848"
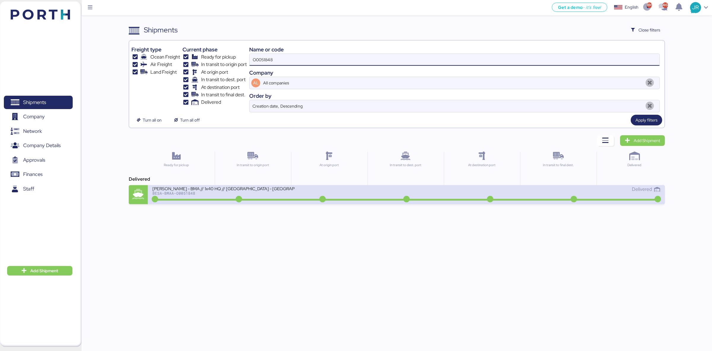
click at [201, 195] on div "BESA-BMAA-O0051848" at bounding box center [224, 193] width 142 height 4
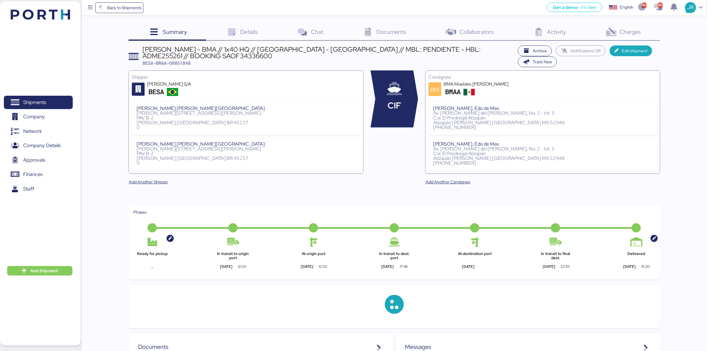
click at [627, 30] on span "Charges" at bounding box center [630, 32] width 21 height 8
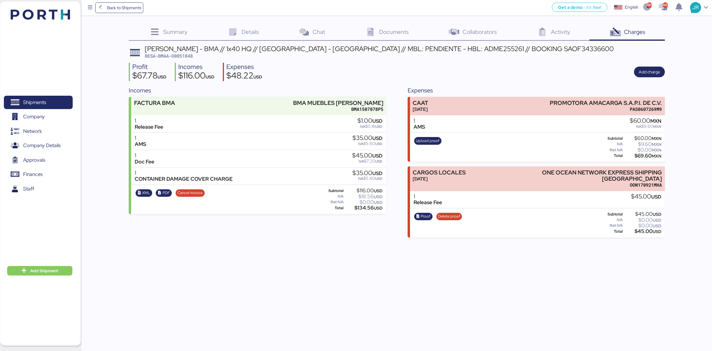
click at [381, 31] on span "Documents" at bounding box center [394, 32] width 30 height 8
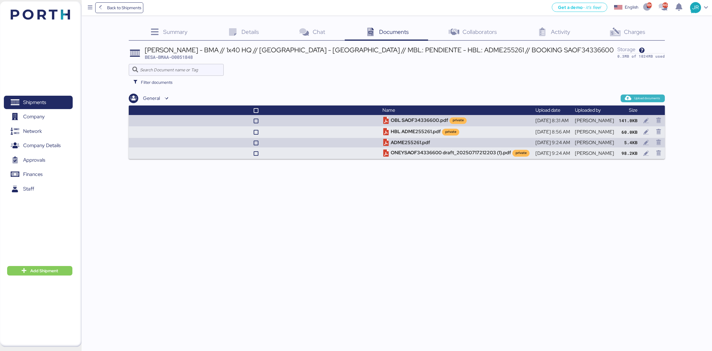
click at [643, 97] on span "Upload documents" at bounding box center [648, 98] width 26 height 5
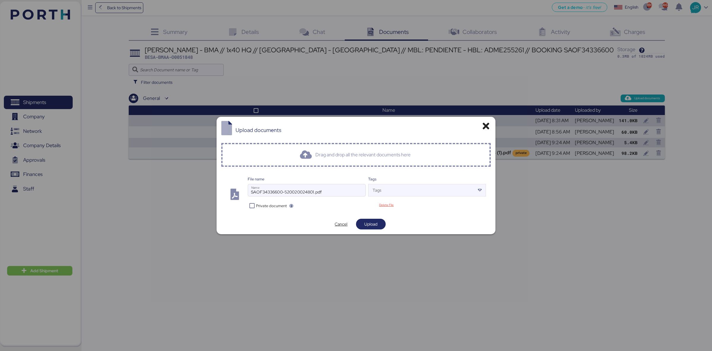
click at [272, 204] on span "Private document" at bounding box center [271, 206] width 31 height 6
click at [368, 225] on span "Upload" at bounding box center [371, 223] width 13 height 7
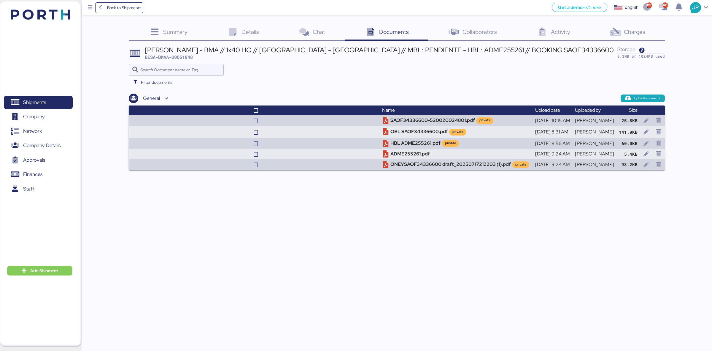
click at [622, 36] on icon at bounding box center [615, 32] width 13 height 9
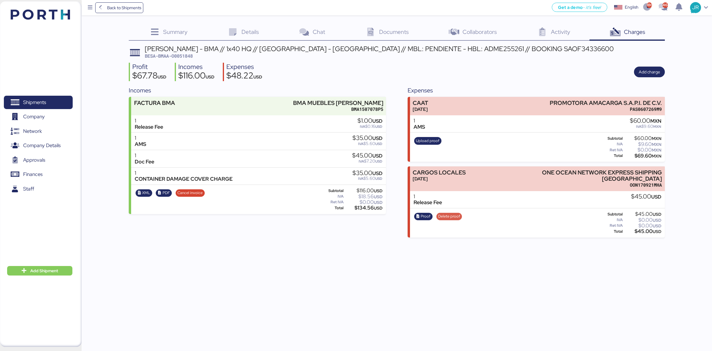
click at [444, 213] on span "Delete proof" at bounding box center [449, 216] width 22 height 7
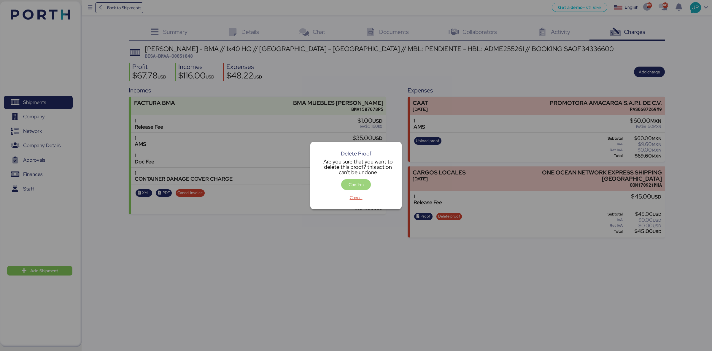
click at [348, 183] on span "Confirm" at bounding box center [356, 184] width 20 height 8
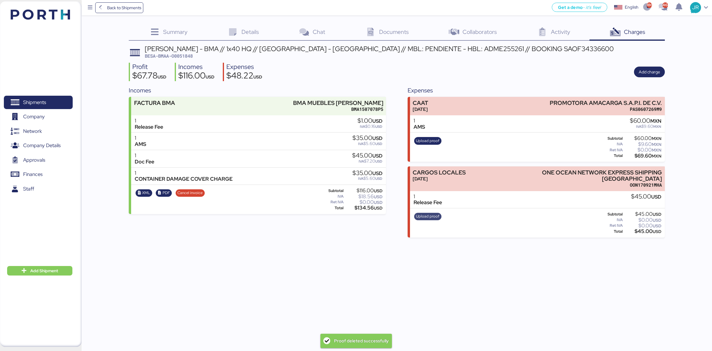
click at [427, 213] on span "Upload proof" at bounding box center [427, 216] width 23 height 7
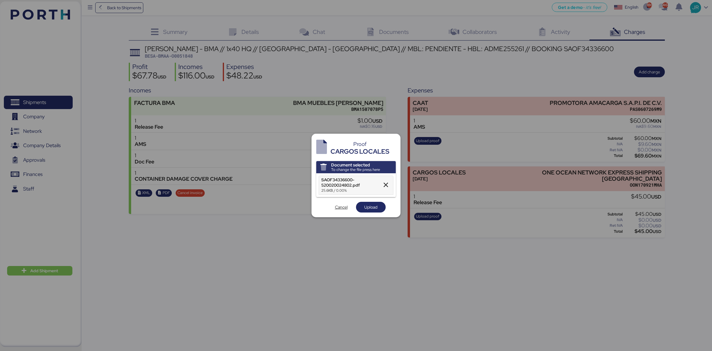
click at [368, 206] on span "Upload" at bounding box center [371, 206] width 13 height 7
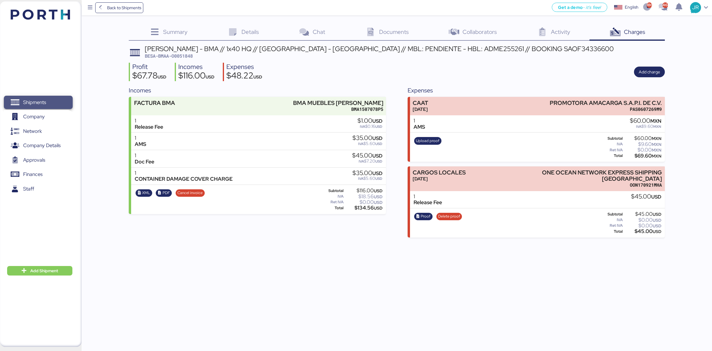
click at [29, 101] on span "Shipments" at bounding box center [34, 102] width 23 height 9
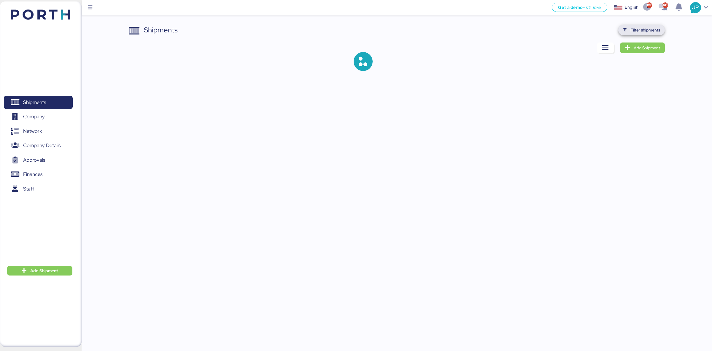
click at [628, 30] on span "Filter shipments" at bounding box center [641, 30] width 37 height 8
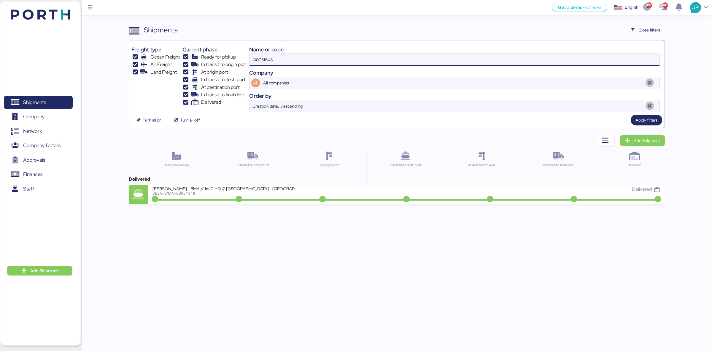
drag, startPoint x: 279, startPoint y: 58, endPoint x: 183, endPoint y: 60, distance: 95.6
click at [184, 60] on div "Freight type Ocean Freight Air Freight Land Freight Current phase Ready for pic…" at bounding box center [397, 77] width 531 height 69
paste input "7"
type input "O0051847"
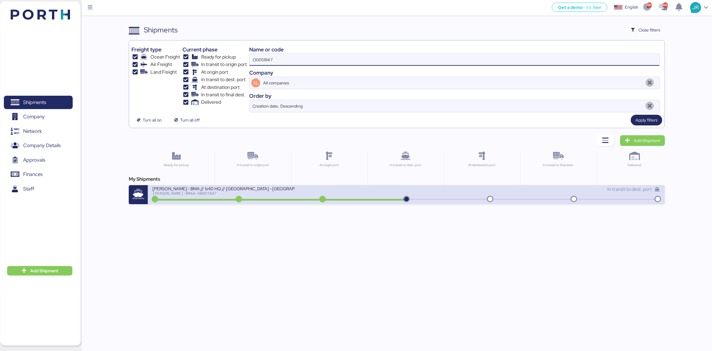
click at [186, 189] on div "BERTOLINI - BMA // 1x40 HQ // Rio Grande - Veracruz // MBL: PENDIENTE - HBL: AD…" at bounding box center [224, 188] width 142 height 5
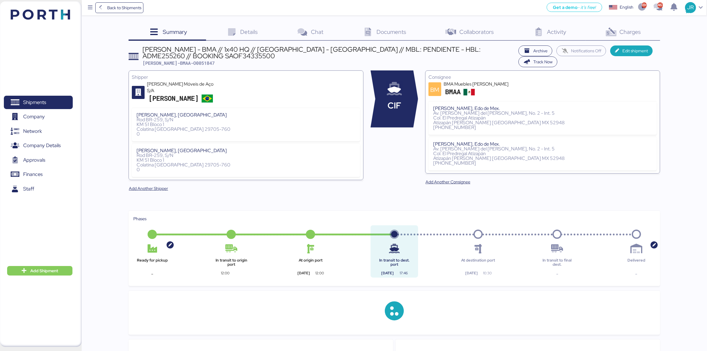
click at [630, 30] on span "Charges" at bounding box center [630, 32] width 21 height 8
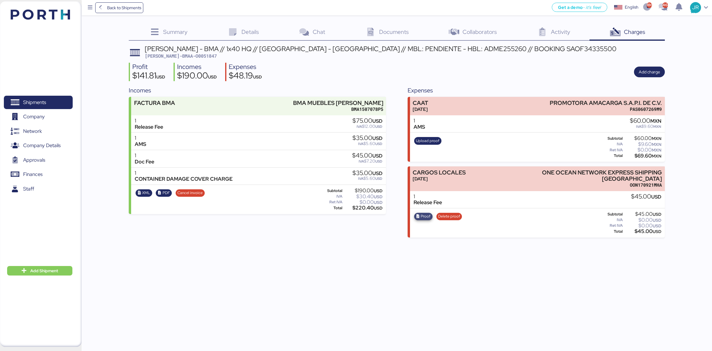
click at [416, 213] on span "Proof" at bounding box center [423, 216] width 15 height 7
click at [388, 28] on span "Documents" at bounding box center [394, 32] width 30 height 8
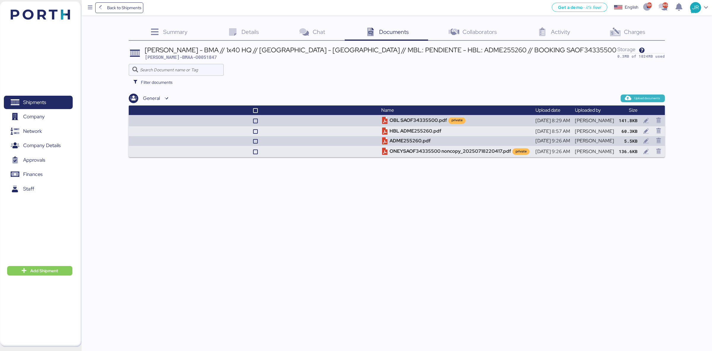
click at [649, 97] on span "Upload documents" at bounding box center [648, 98] width 26 height 5
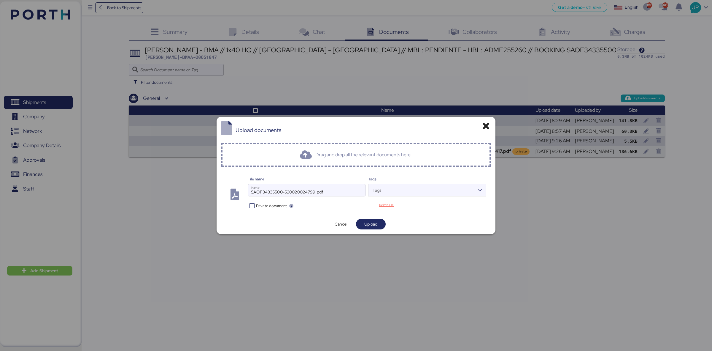
click at [257, 206] on span "Private document" at bounding box center [271, 206] width 31 height 6
click at [379, 226] on span "Upload" at bounding box center [371, 224] width 20 height 8
